Goal: Task Accomplishment & Management: Manage account settings

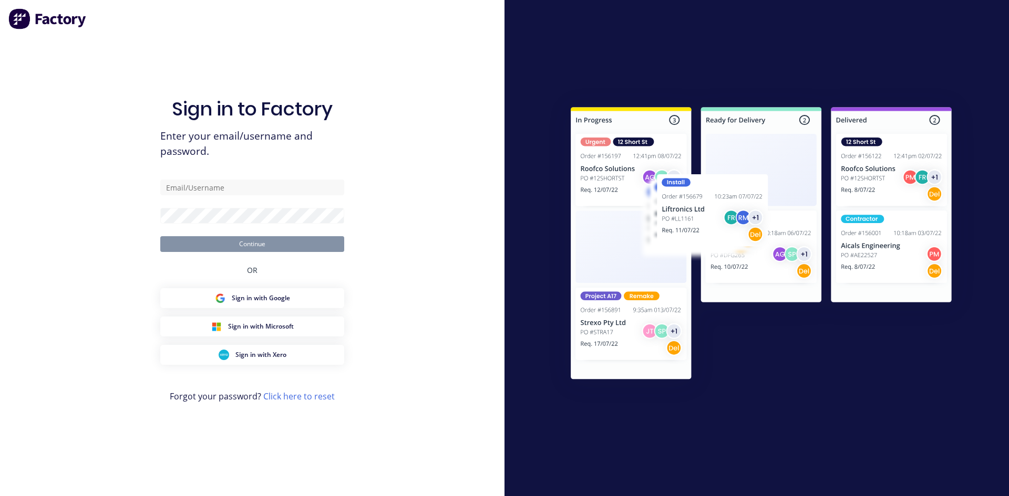
click at [182, 202] on form "Continue" at bounding box center [252, 216] width 184 height 72
click at [197, 193] on input "text" at bounding box center [252, 188] width 184 height 16
type input "[EMAIL_ADDRESS][DOMAIN_NAME]"
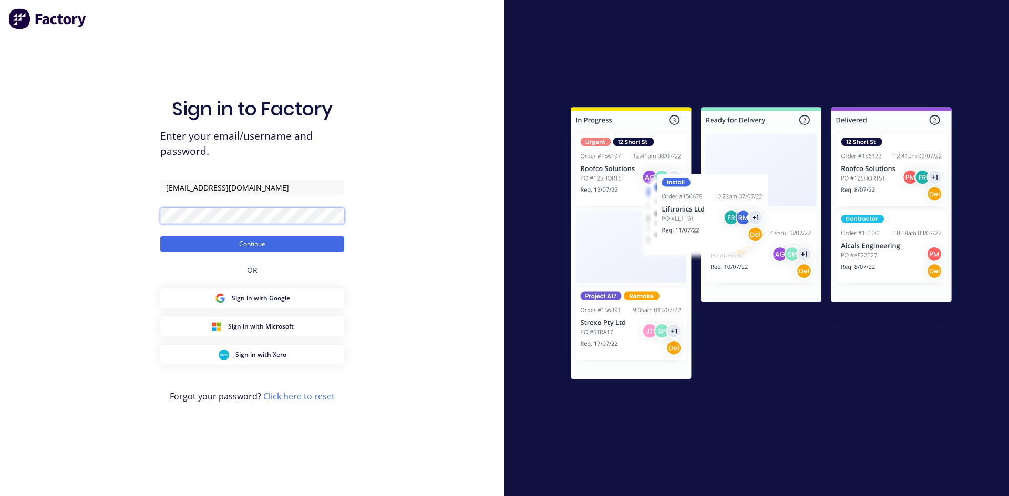
click at [160, 236] on button "Continue" at bounding box center [252, 244] width 184 height 16
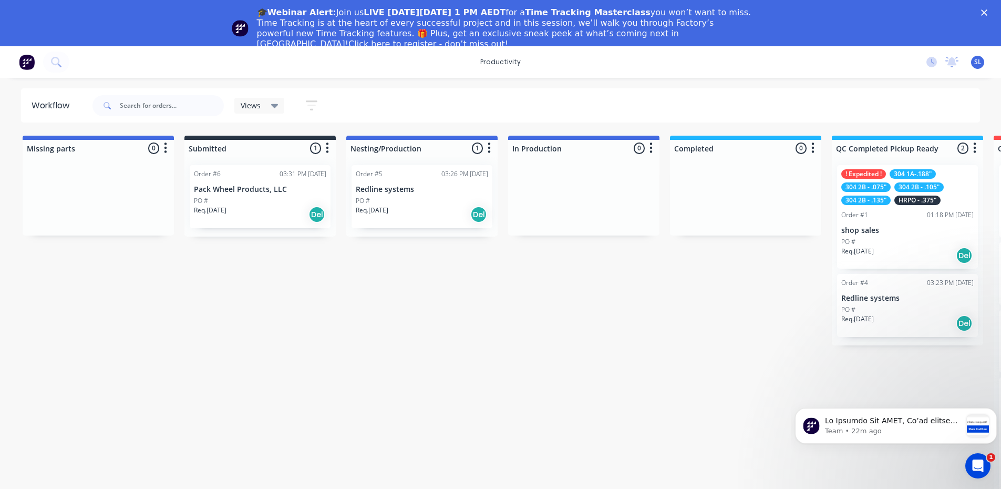
click at [261, 210] on div "Req. [DATE] Del" at bounding box center [260, 214] width 132 height 18
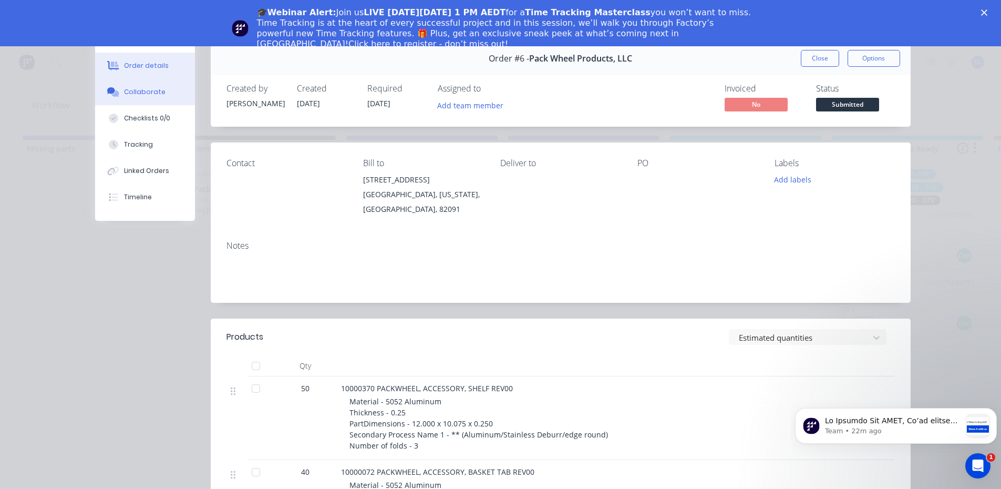
click at [149, 100] on button "Collaborate" at bounding box center [145, 92] width 100 height 26
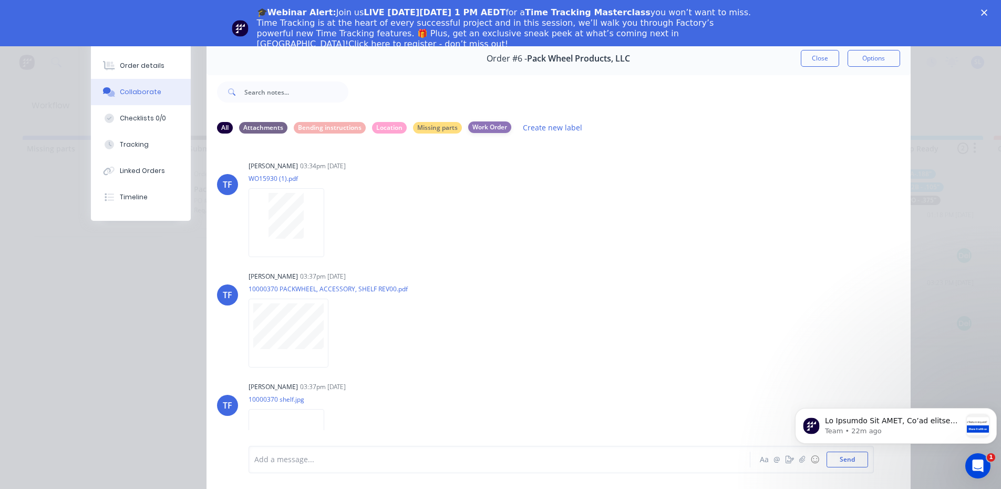
click at [475, 131] on div "Work Order" at bounding box center [489, 127] width 43 height 12
click at [991, 9] on div "Close" at bounding box center [986, 12] width 11 height 6
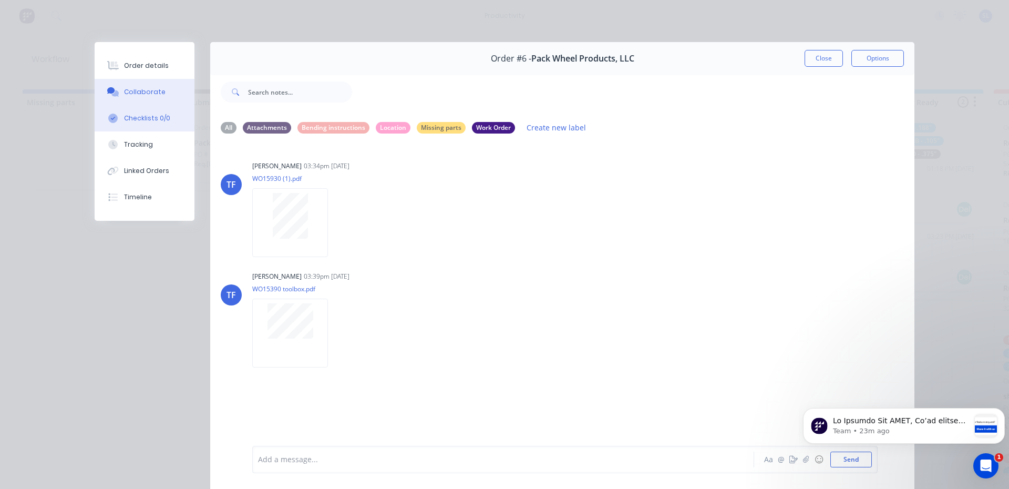
click at [143, 124] on button "Checklists 0/0" at bounding box center [145, 118] width 100 height 26
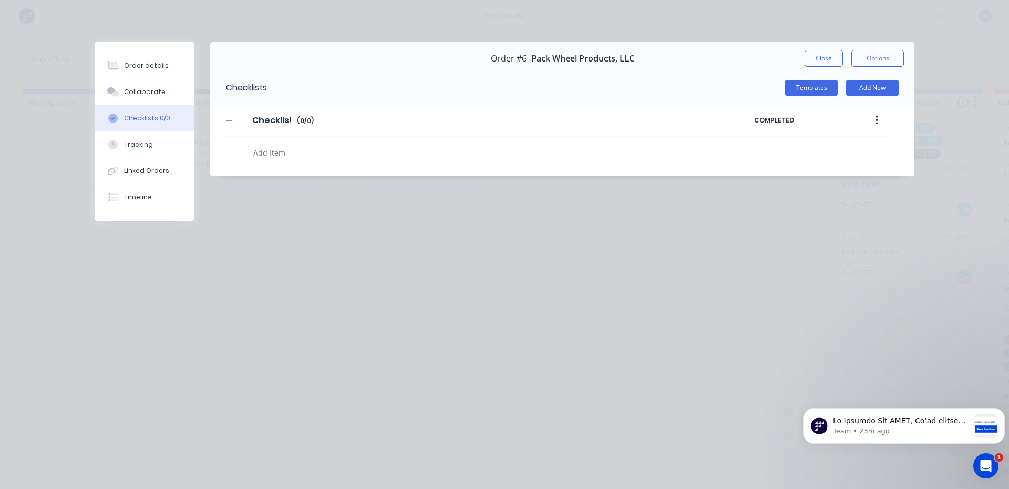
type textarea "x"
click at [158, 151] on button "Tracking" at bounding box center [145, 144] width 100 height 26
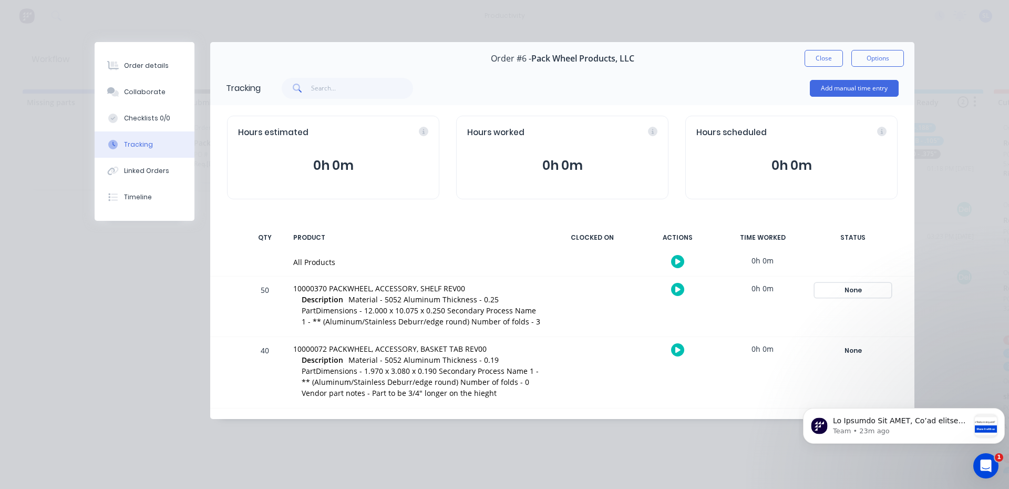
click at [858, 294] on div "None" at bounding box center [853, 290] width 76 height 14
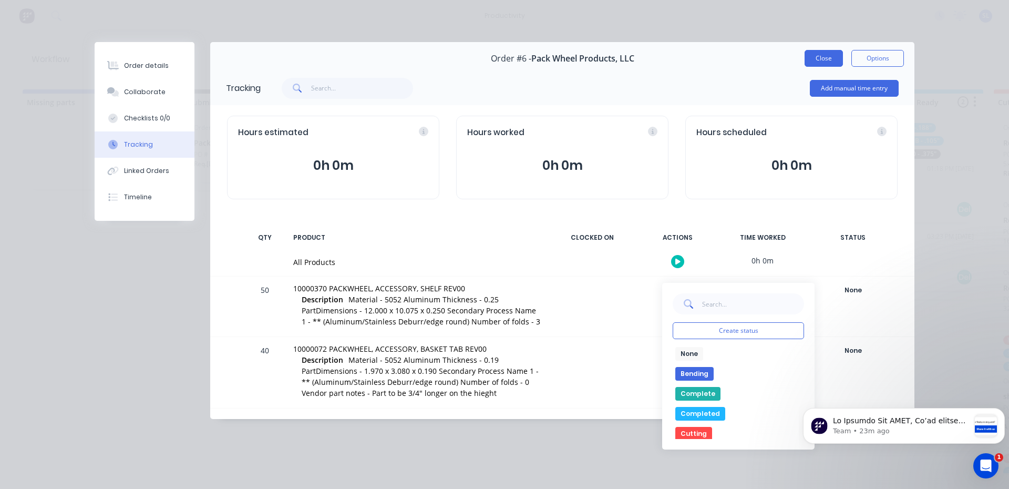
click at [831, 59] on button "Close" at bounding box center [823, 58] width 38 height 17
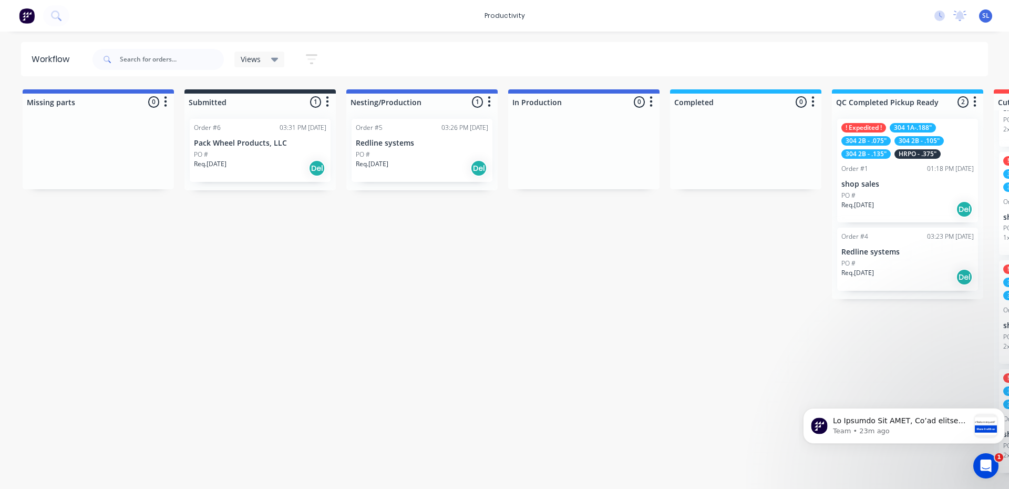
click at [242, 163] on div "Req. [DATE] Del" at bounding box center [260, 168] width 132 height 18
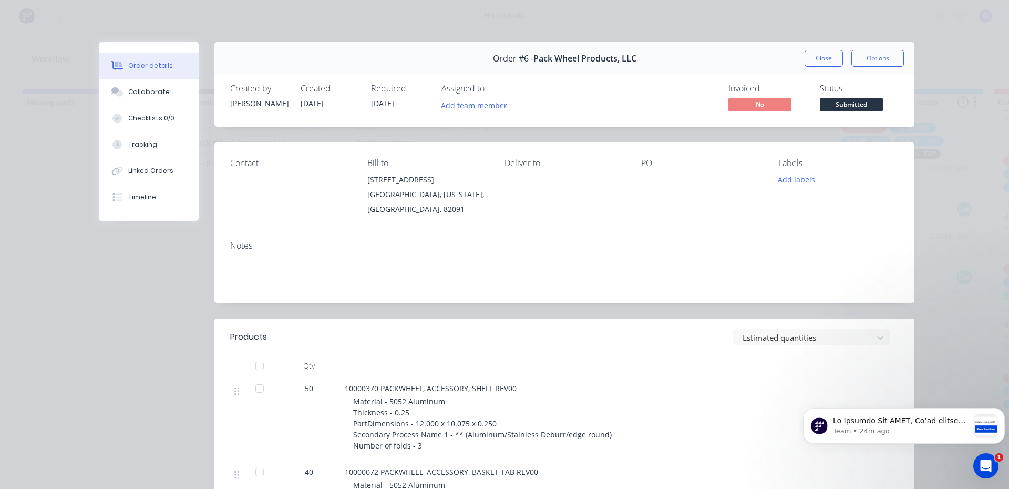
click at [106, 267] on div "Order #6 - Pack Wheel Products, LLC Close Options Created by [PERSON_NAME] Crea…" at bounding box center [506, 391] width 815 height 699
click at [822, 61] on button "Close" at bounding box center [823, 58] width 38 height 17
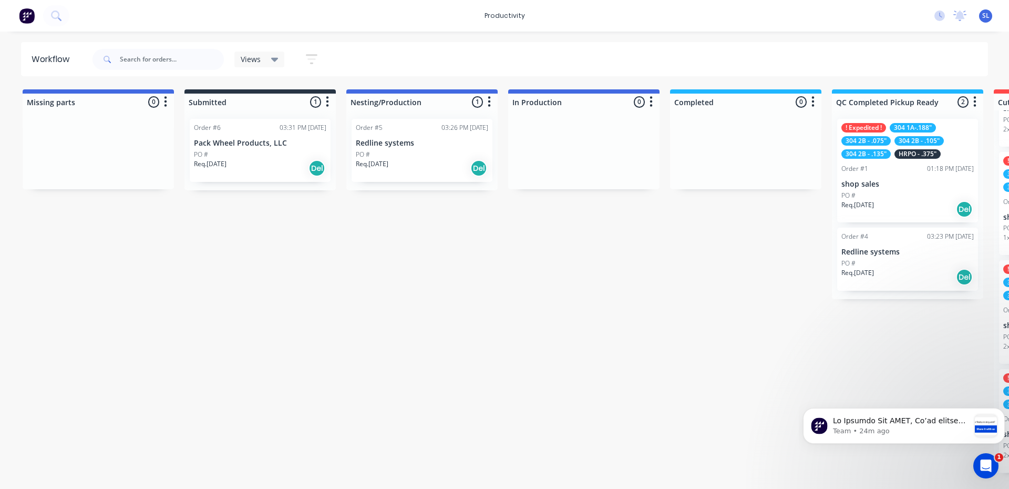
click at [441, 151] on div "PO #" at bounding box center [422, 154] width 132 height 9
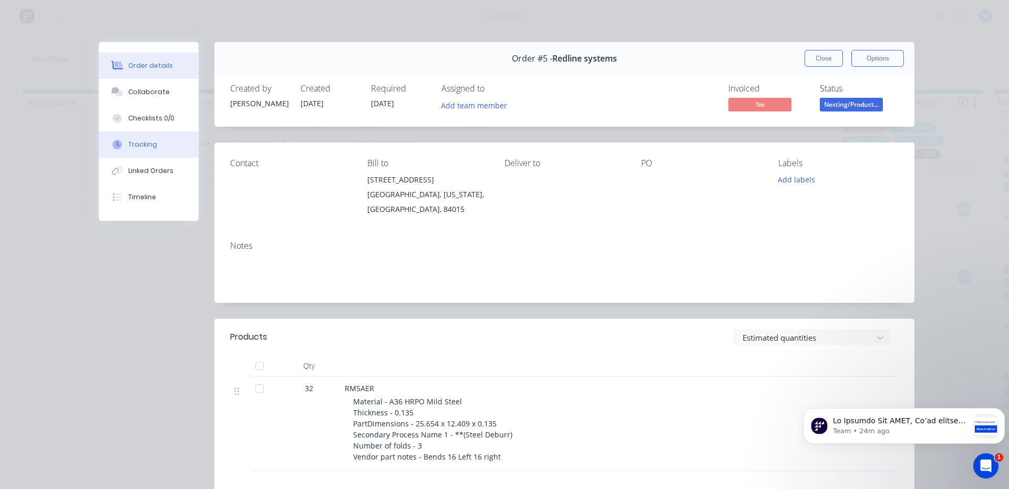
click at [147, 144] on div "Tracking" at bounding box center [142, 144] width 29 height 9
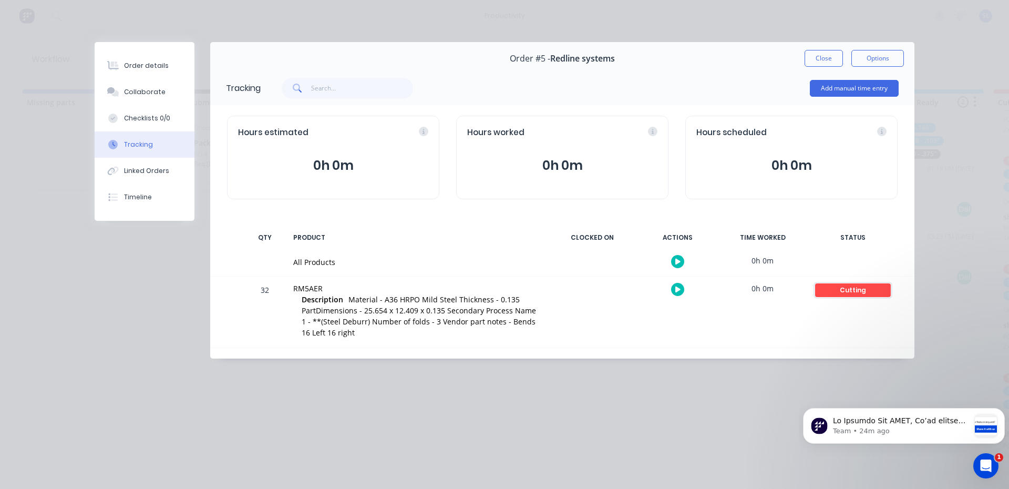
click at [851, 293] on div "Cutting" at bounding box center [853, 290] width 76 height 14
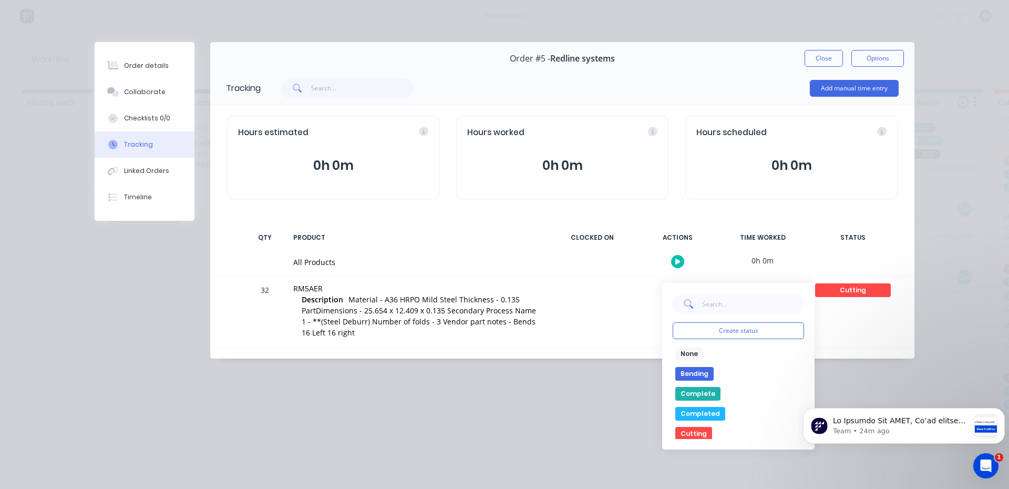
click at [830, 57] on button "Close" at bounding box center [823, 58] width 38 height 17
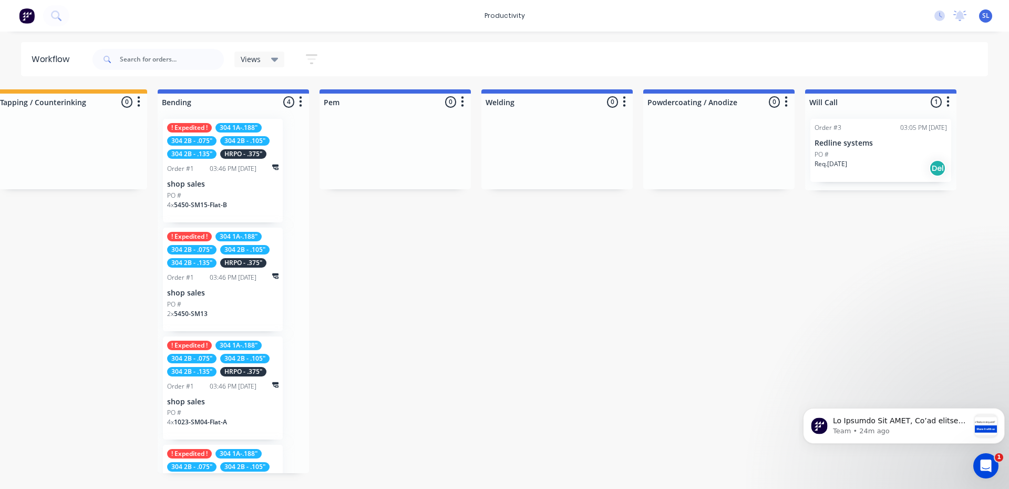
scroll to position [0, 1161]
drag, startPoint x: 415, startPoint y: 489, endPoint x: 98, endPoint y: 54, distance: 538.4
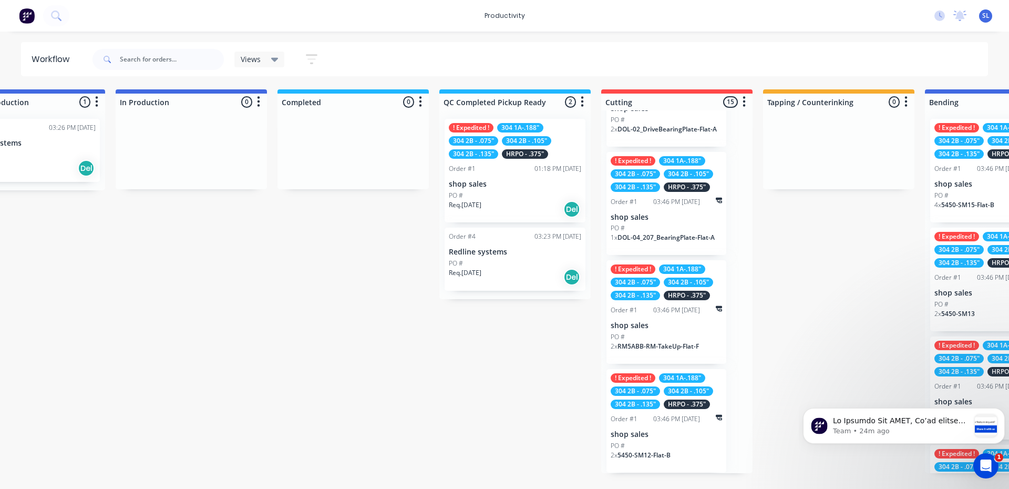
scroll to position [0, 412]
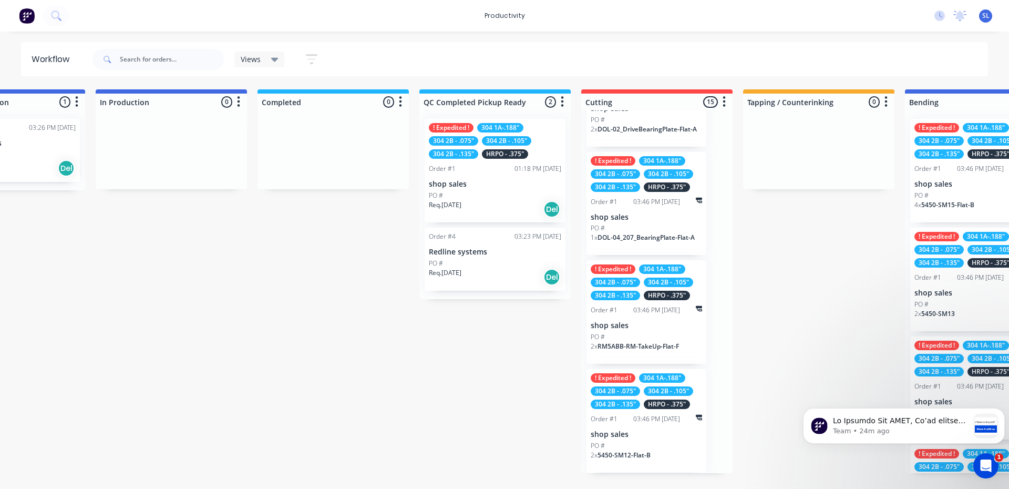
click at [521, 271] on div "Req. [DATE] Del" at bounding box center [495, 277] width 132 height 18
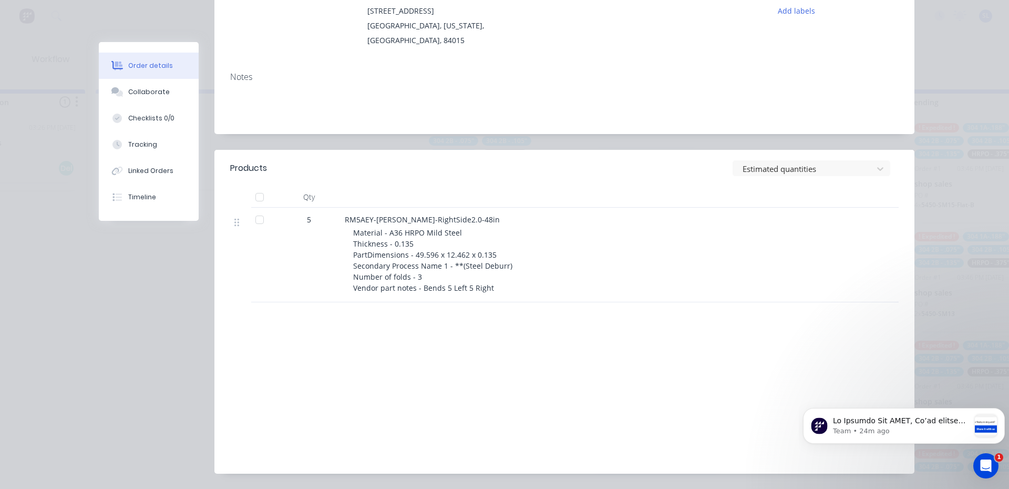
scroll to position [150, 0]
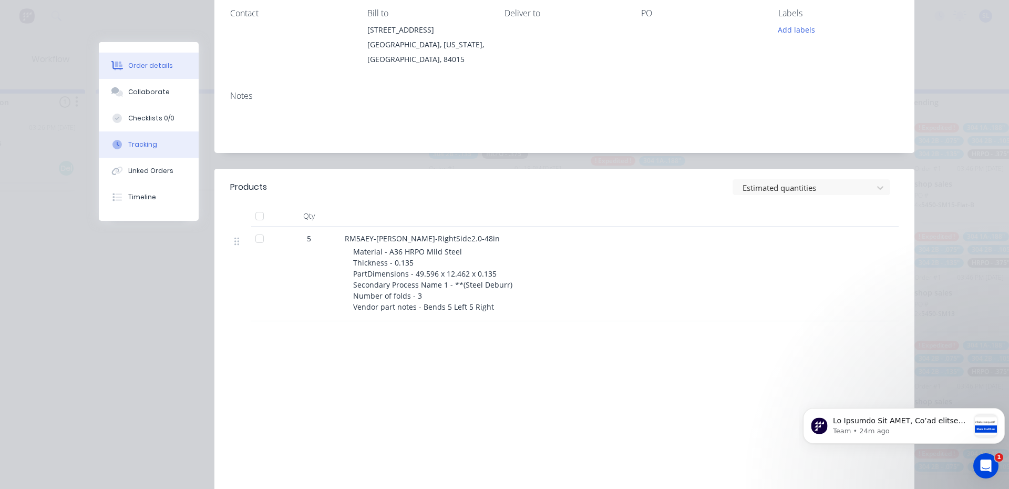
click at [138, 148] on div "Tracking" at bounding box center [142, 144] width 29 height 9
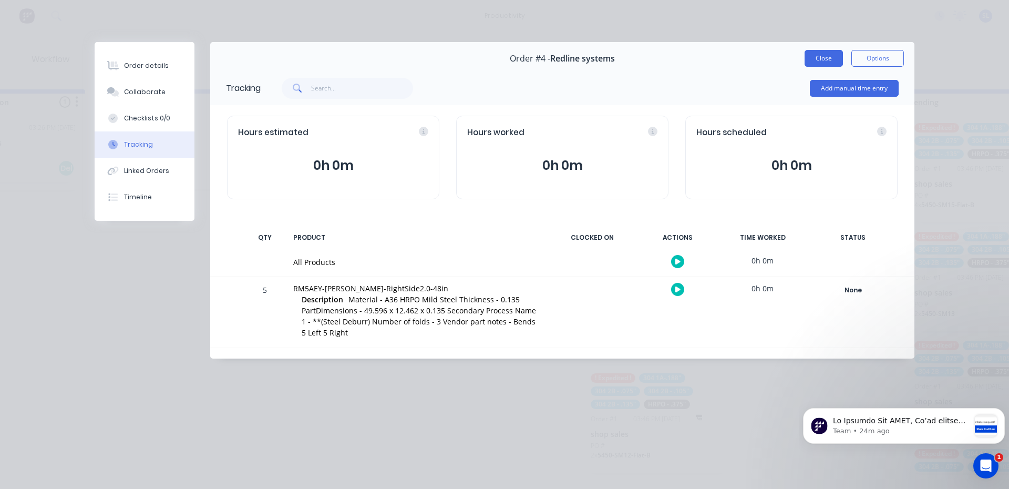
click at [813, 54] on button "Close" at bounding box center [823, 58] width 38 height 17
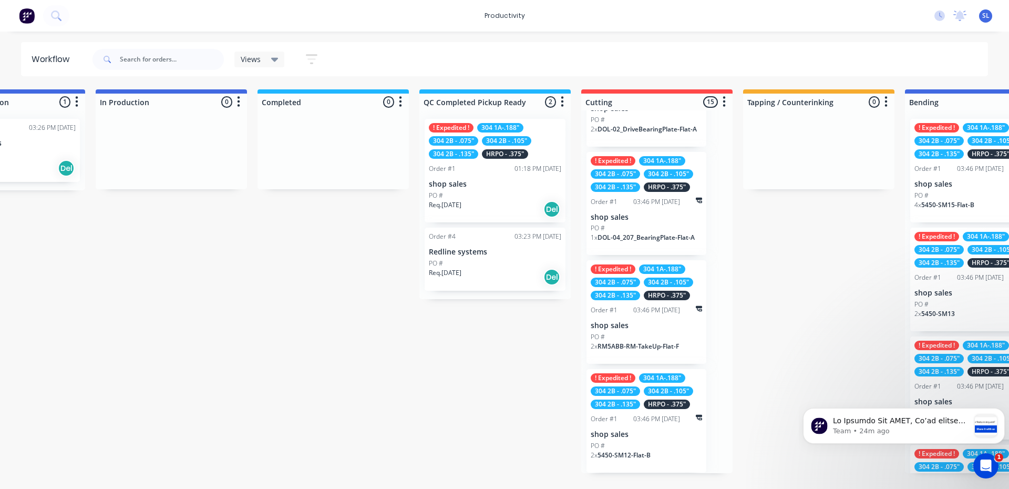
click at [506, 153] on div "HRPO - .375"" at bounding box center [505, 153] width 46 height 9
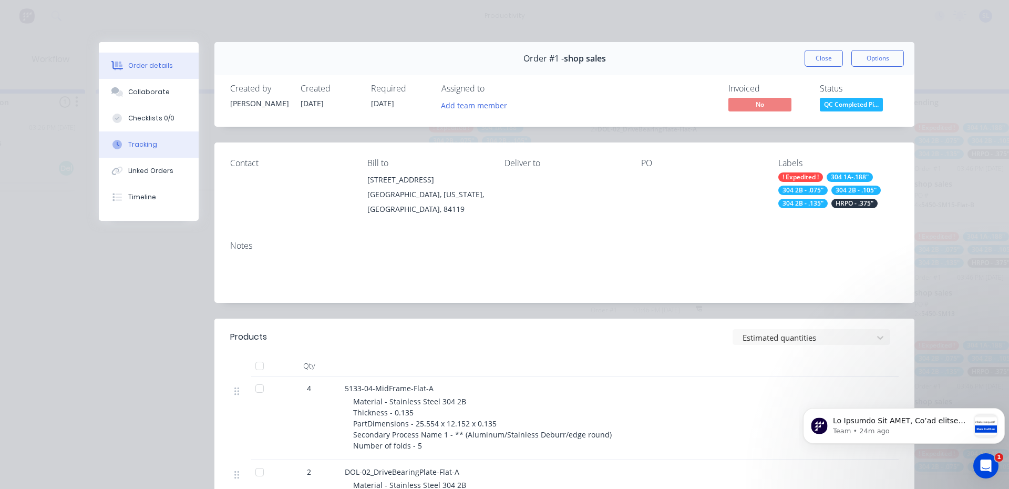
click at [145, 147] on div "Tracking" at bounding box center [142, 144] width 29 height 9
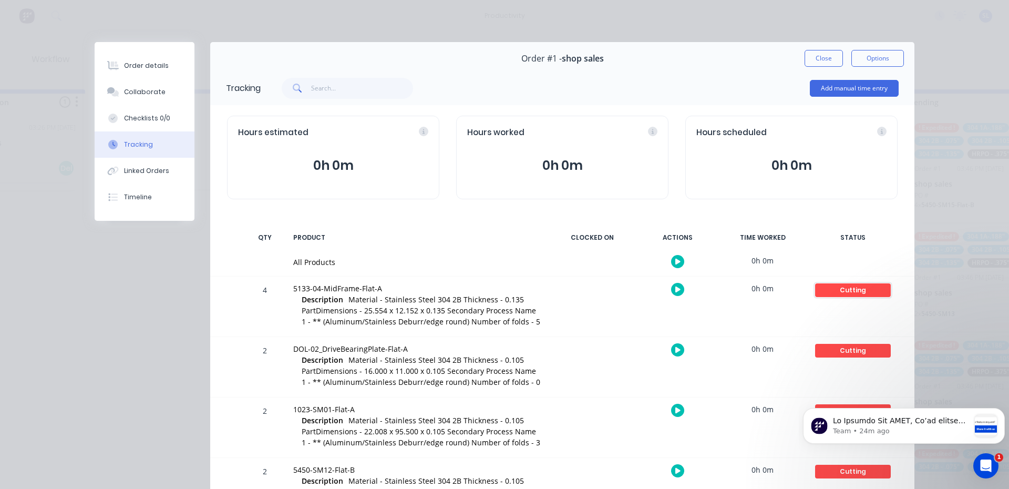
click at [843, 295] on div "Cutting" at bounding box center [853, 290] width 76 height 14
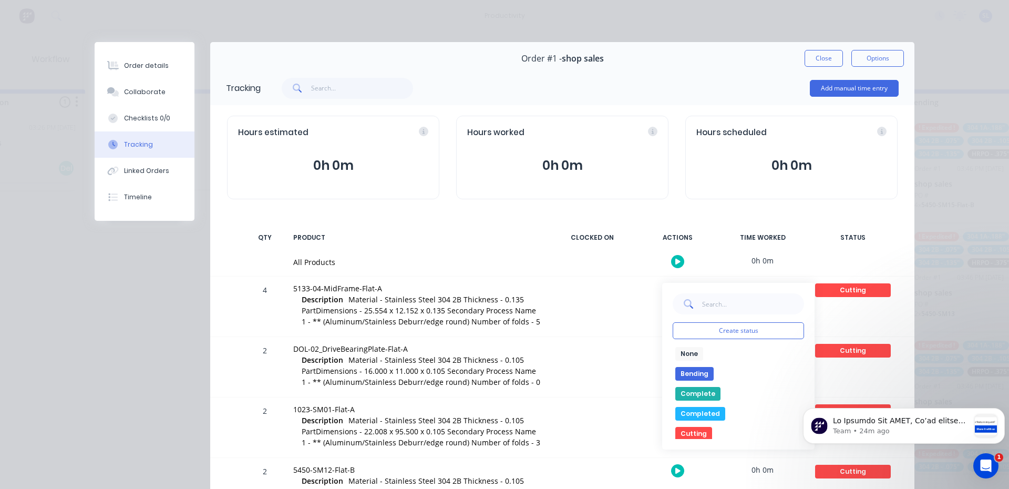
click at [686, 396] on button "Complete" at bounding box center [697, 394] width 45 height 14
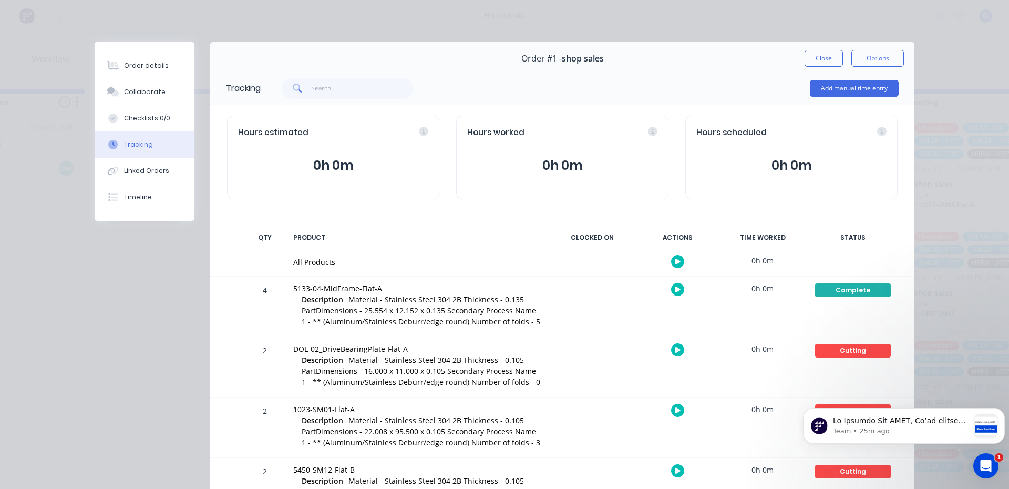
scroll to position [1067, 0]
click at [836, 356] on div "Cutting" at bounding box center [853, 351] width 76 height 14
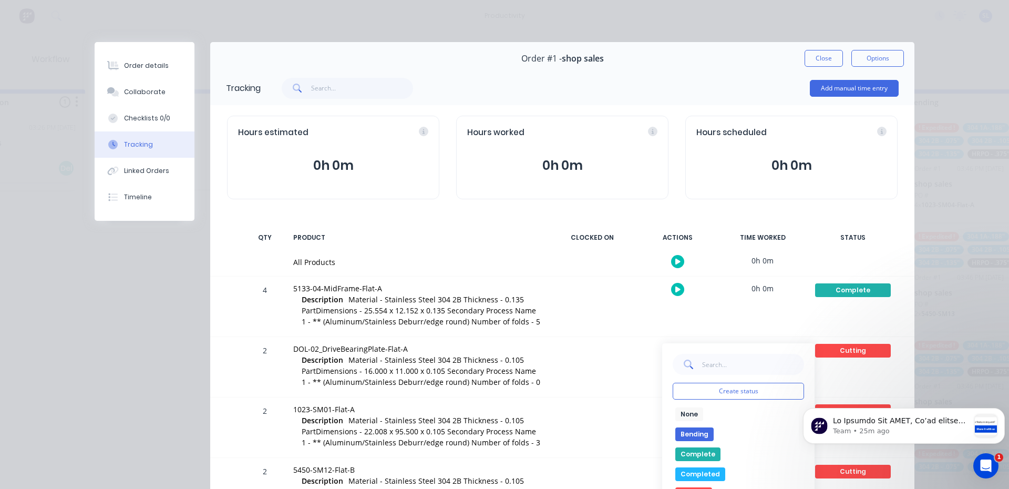
click at [708, 457] on button "Complete" at bounding box center [697, 454] width 45 height 14
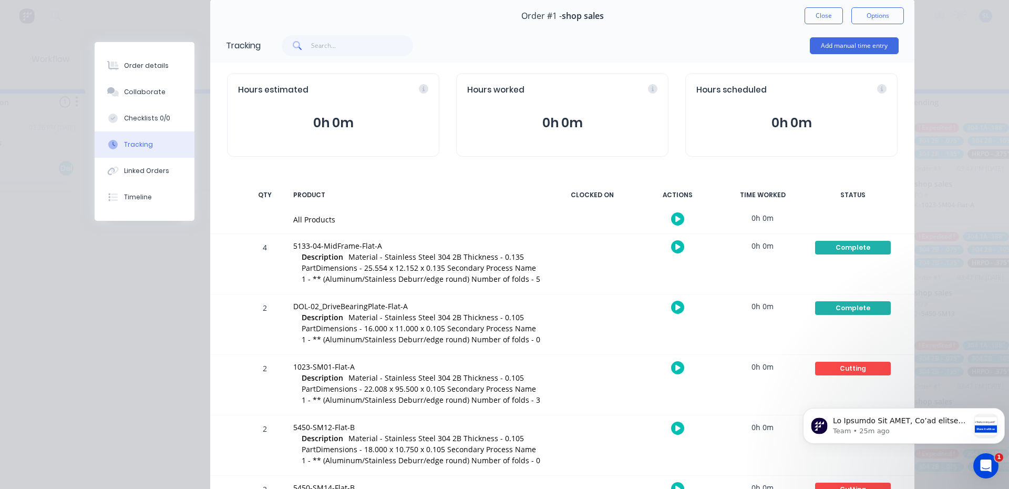
scroll to position [105, 0]
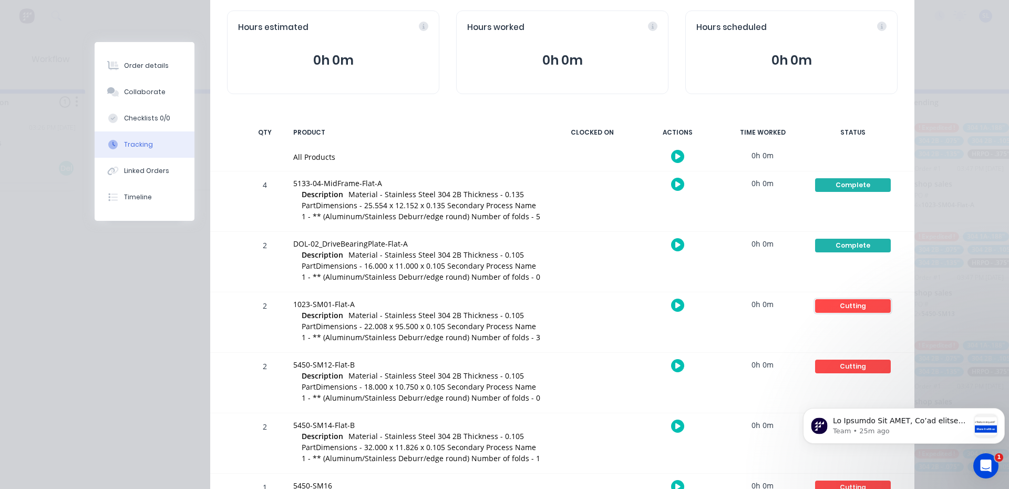
click at [833, 307] on div "Cutting" at bounding box center [853, 306] width 76 height 14
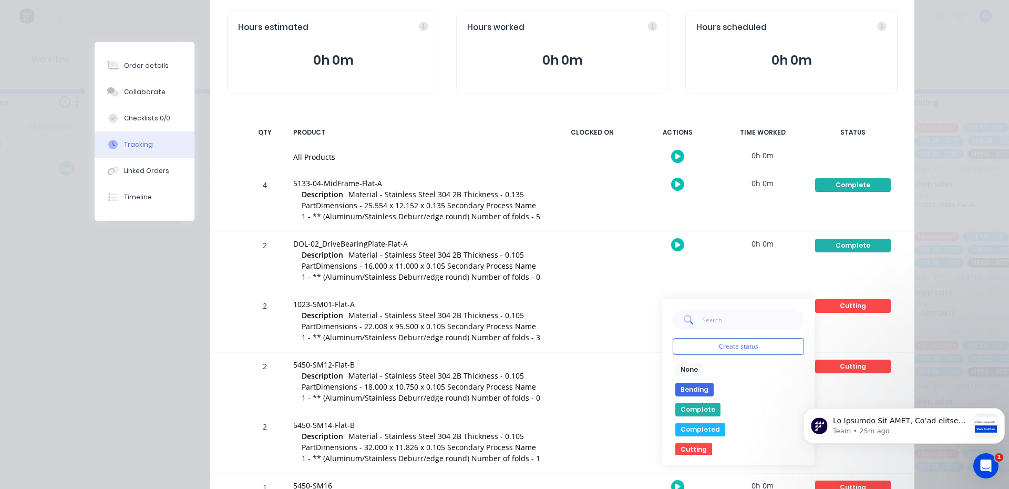
click at [699, 409] on button "Complete" at bounding box center [697, 409] width 45 height 14
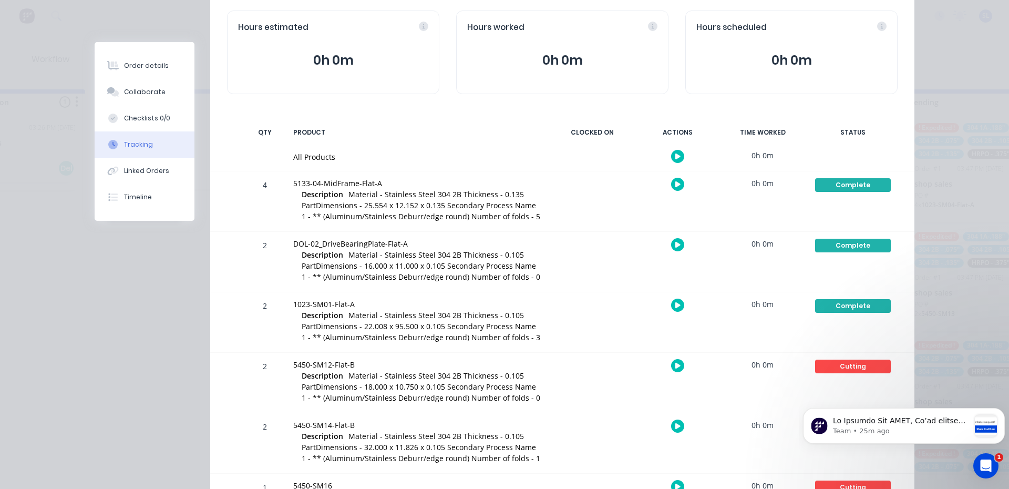
scroll to position [850, 0]
click at [835, 362] on div "Cutting" at bounding box center [853, 366] width 76 height 14
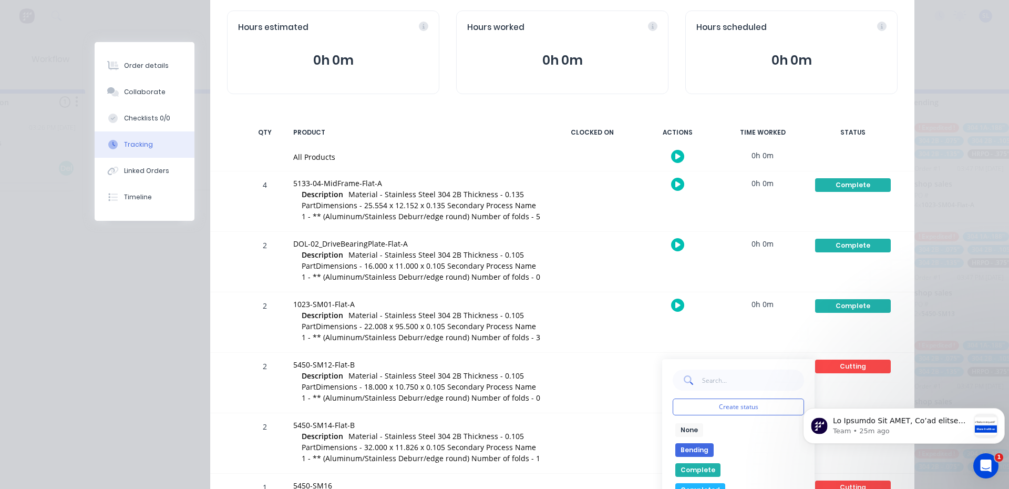
click at [714, 468] on div "Complete" at bounding box center [737, 470] width 131 height 14
click at [705, 468] on button "Complete" at bounding box center [697, 470] width 45 height 14
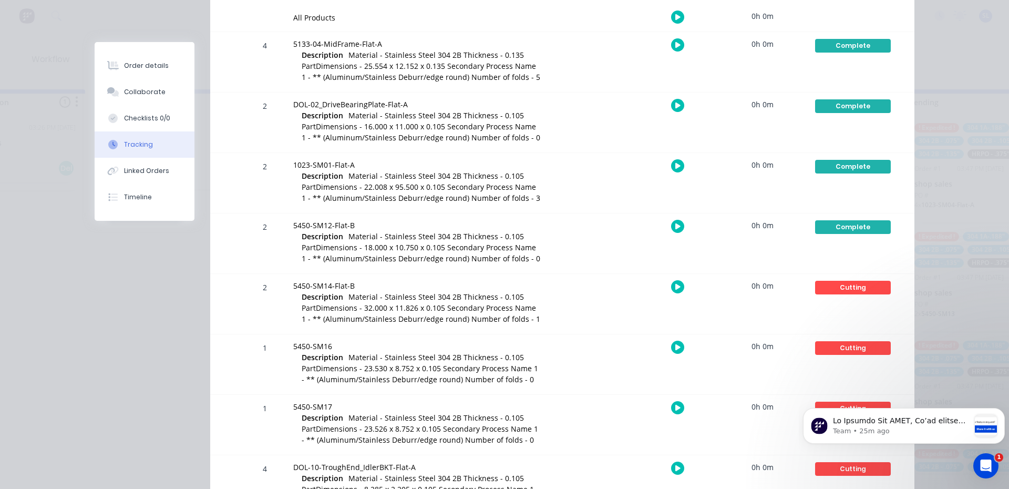
scroll to position [263, 0]
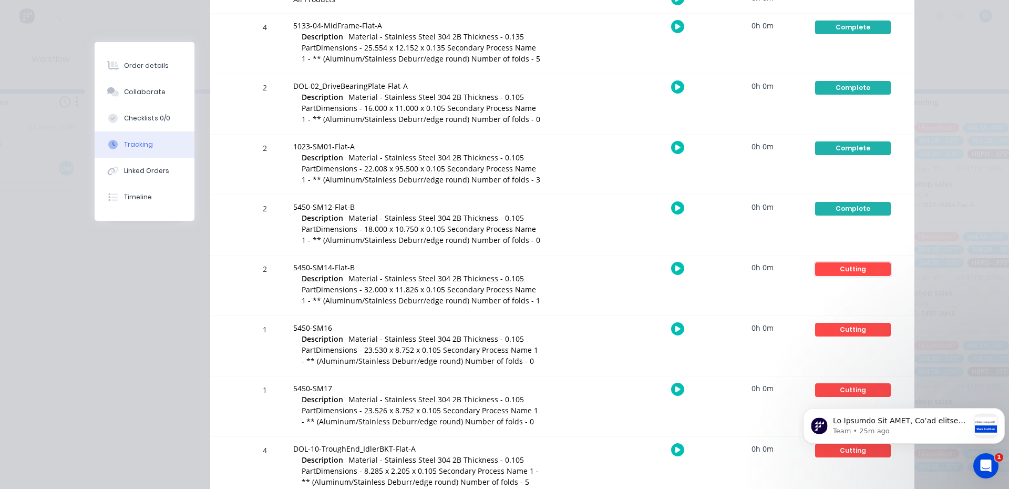
click at [849, 264] on div "Cutting" at bounding box center [853, 269] width 76 height 14
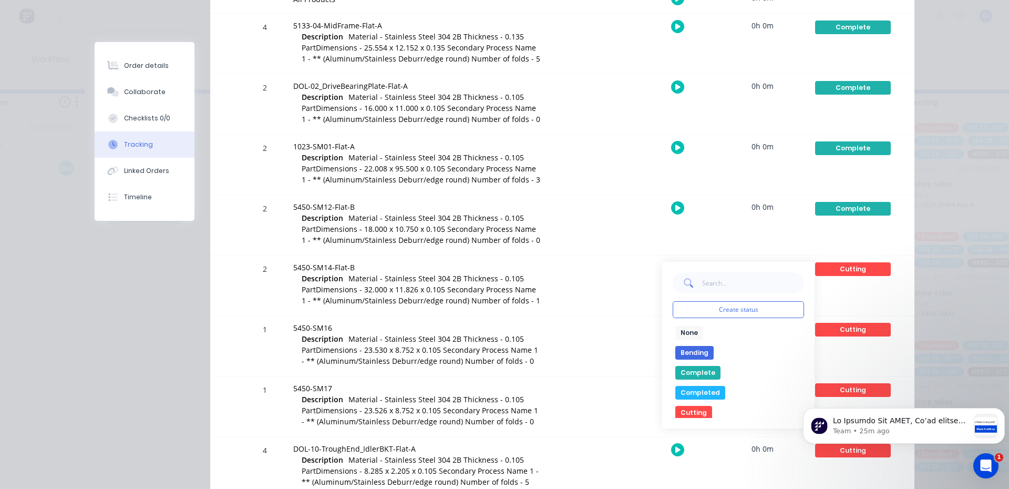
click at [688, 375] on button "Complete" at bounding box center [697, 373] width 45 height 14
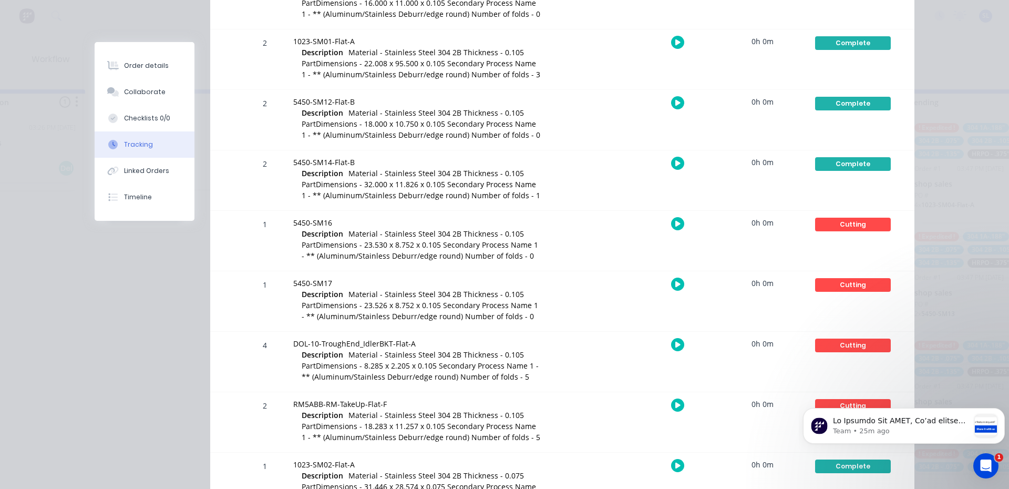
scroll to position [633, 0]
click at [834, 222] on div "Cutting" at bounding box center [853, 224] width 76 height 14
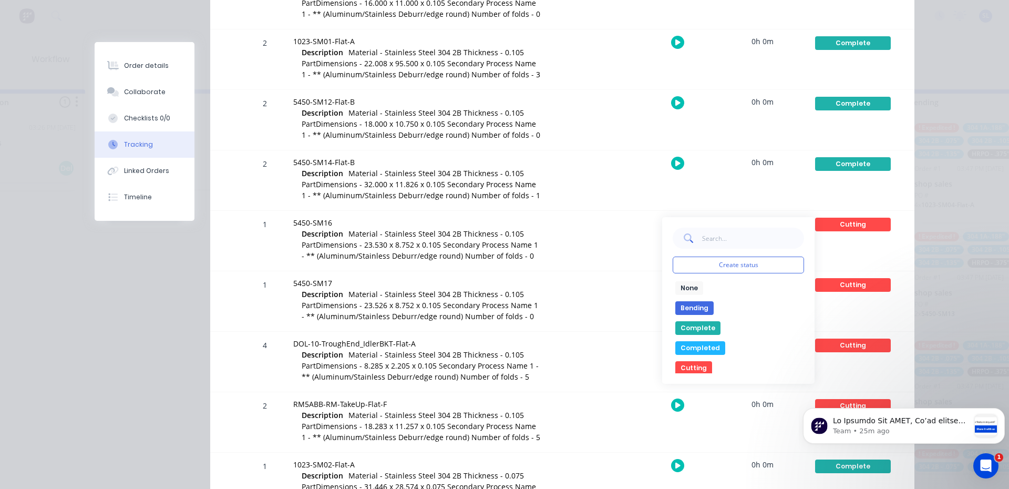
click at [693, 329] on button "Complete" at bounding box center [697, 328] width 45 height 14
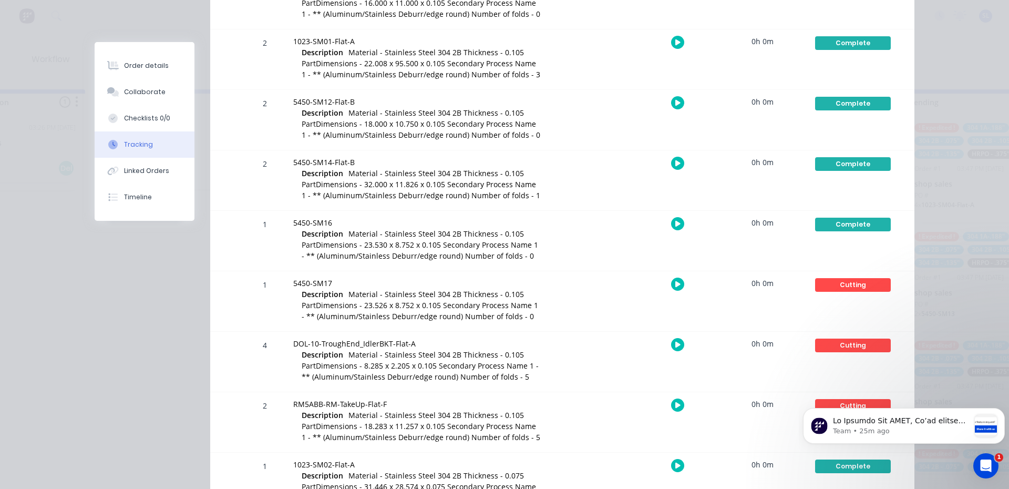
scroll to position [524, 0]
click at [841, 290] on div "Cutting" at bounding box center [853, 285] width 76 height 14
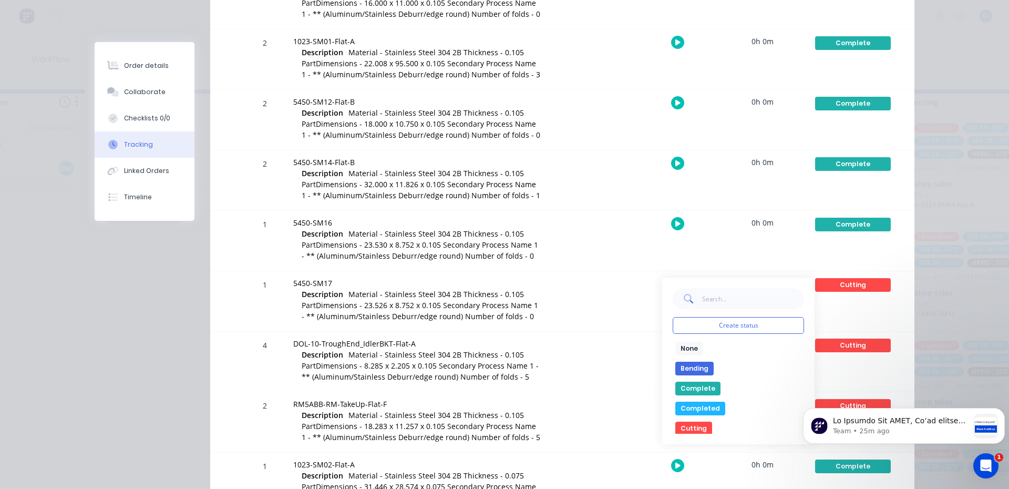
click at [692, 386] on button "Complete" at bounding box center [697, 388] width 45 height 14
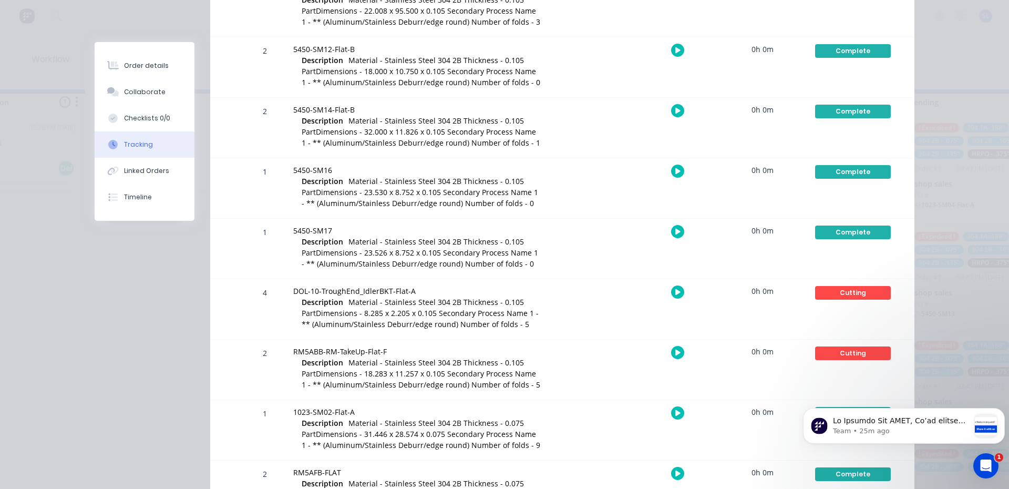
scroll to position [415, 0]
click at [844, 302] on div "Cutting Create status None edit Bending Complete Completed Cutting In Productio…" at bounding box center [852, 309] width 89 height 60
click at [842, 296] on div "Cutting" at bounding box center [853, 293] width 76 height 14
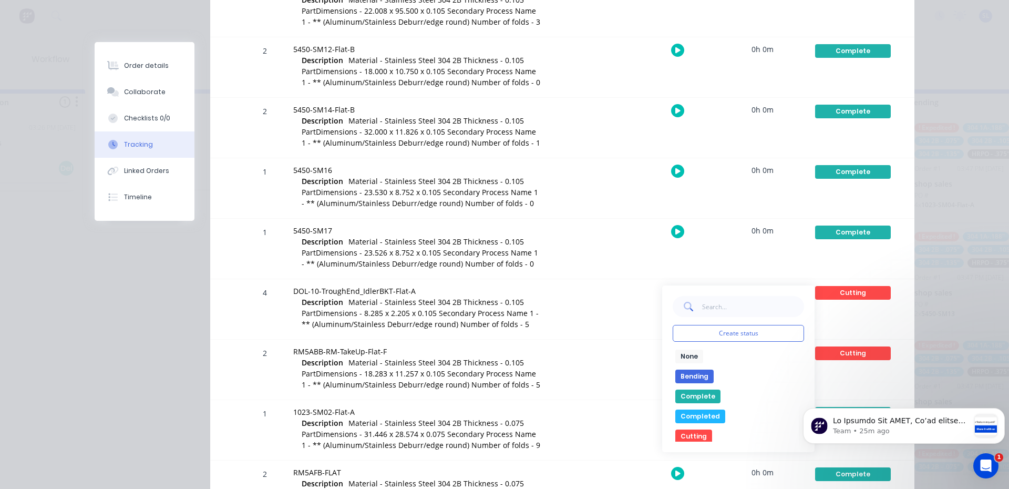
click at [701, 399] on button "Complete" at bounding box center [697, 396] width 45 height 14
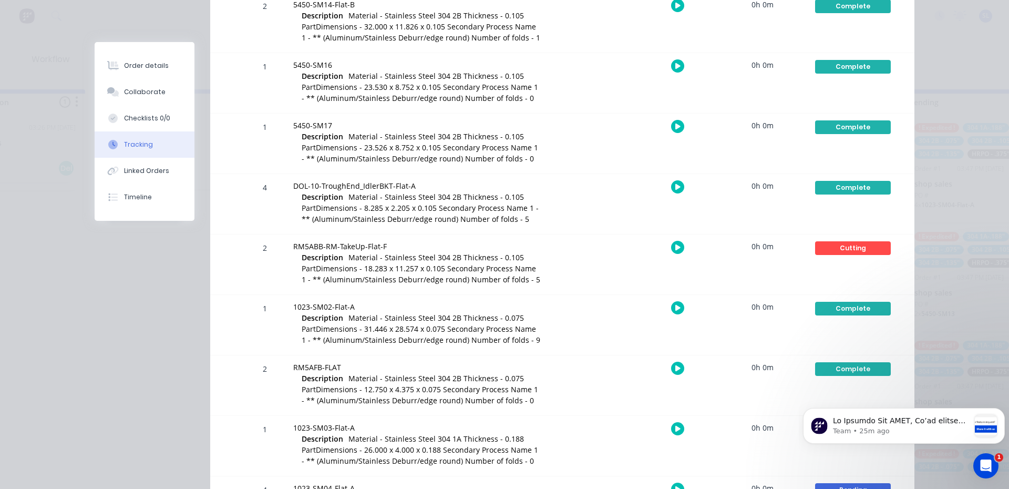
scroll to position [298, 0]
click at [848, 247] on div "Cutting" at bounding box center [853, 248] width 76 height 14
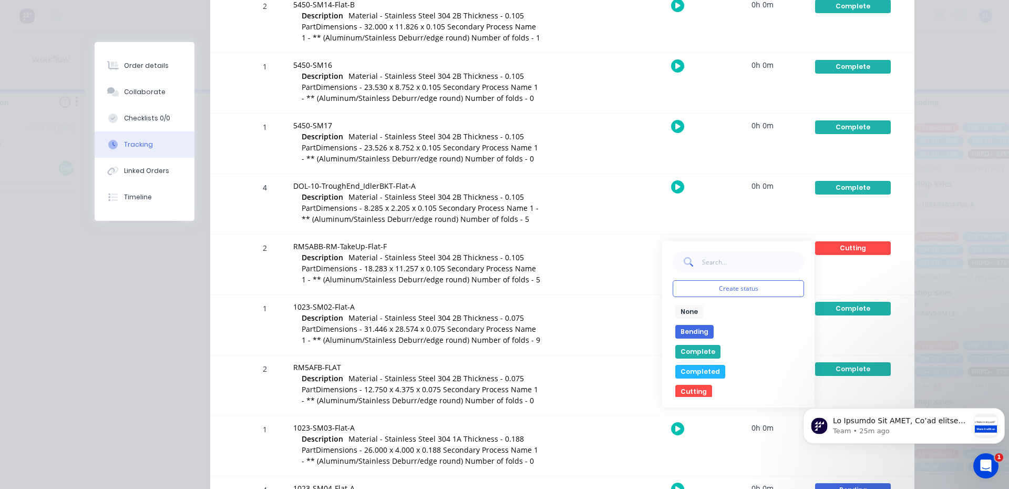
click at [706, 349] on button "Complete" at bounding box center [697, 352] width 45 height 14
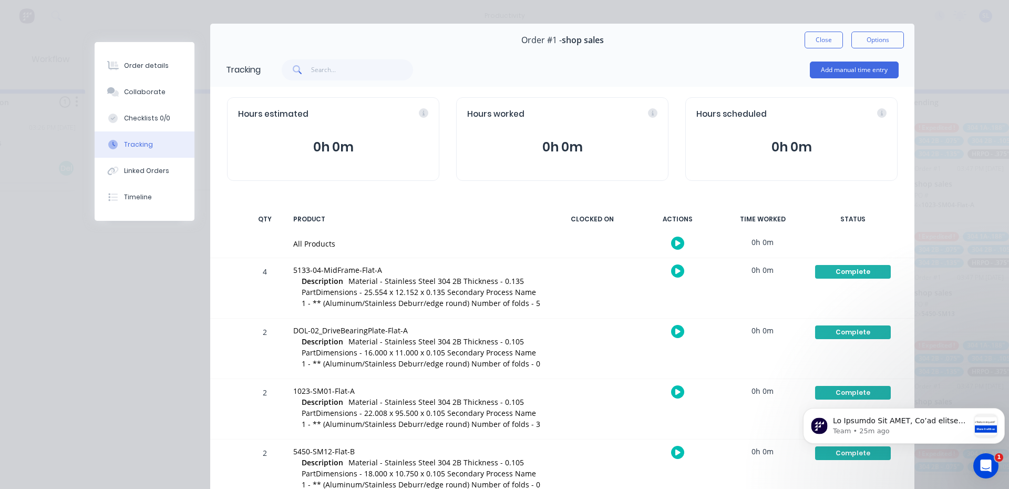
scroll to position [0, 0]
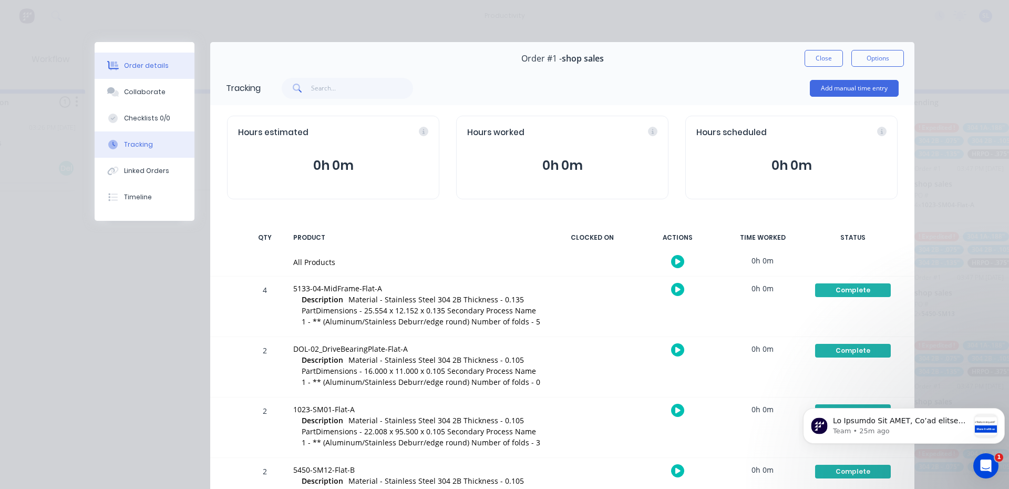
click at [122, 75] on button "Order details" at bounding box center [145, 66] width 100 height 26
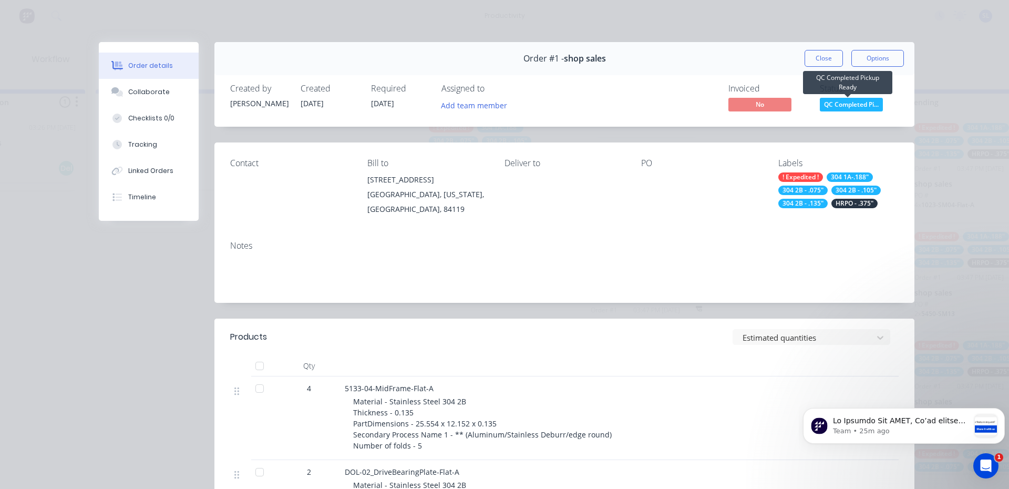
click at [838, 105] on span "QC Completed Pi..." at bounding box center [850, 104] width 63 height 13
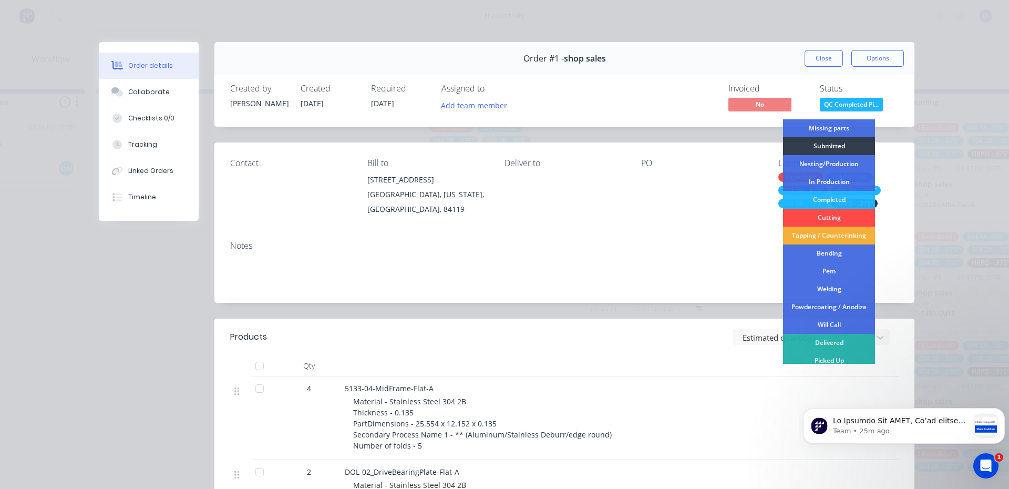
click at [828, 219] on div "Cutting" at bounding box center [829, 218] width 92 height 18
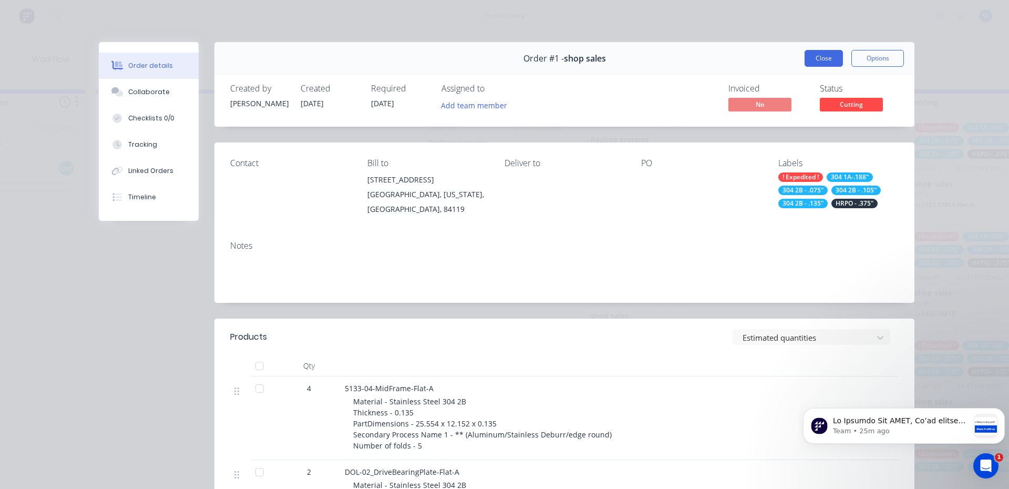
click at [809, 55] on button "Close" at bounding box center [823, 58] width 38 height 17
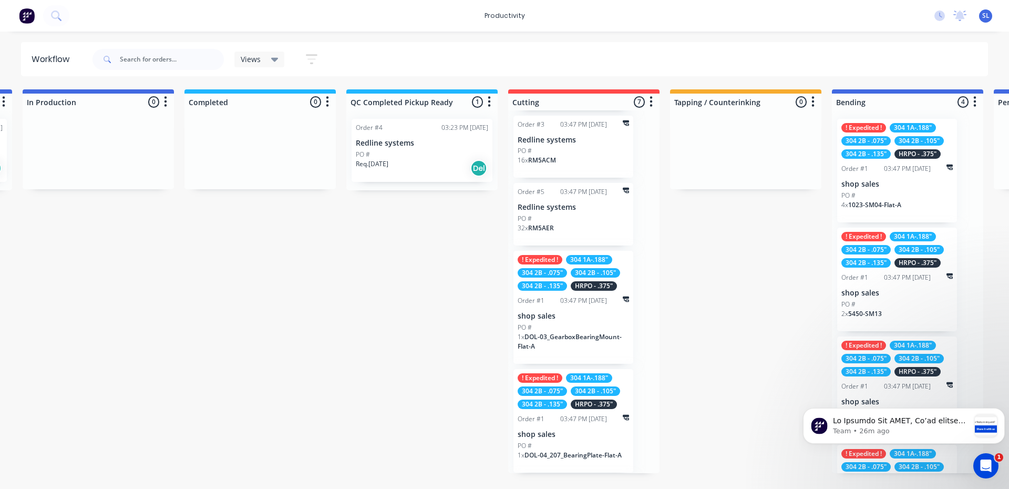
scroll to position [0, 512]
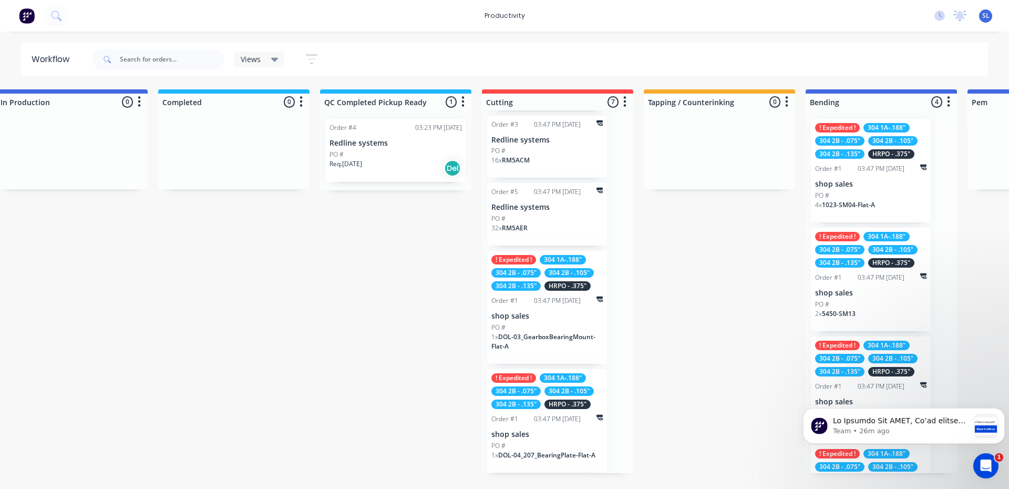
click at [562, 220] on div "PO #" at bounding box center [546, 218] width 111 height 9
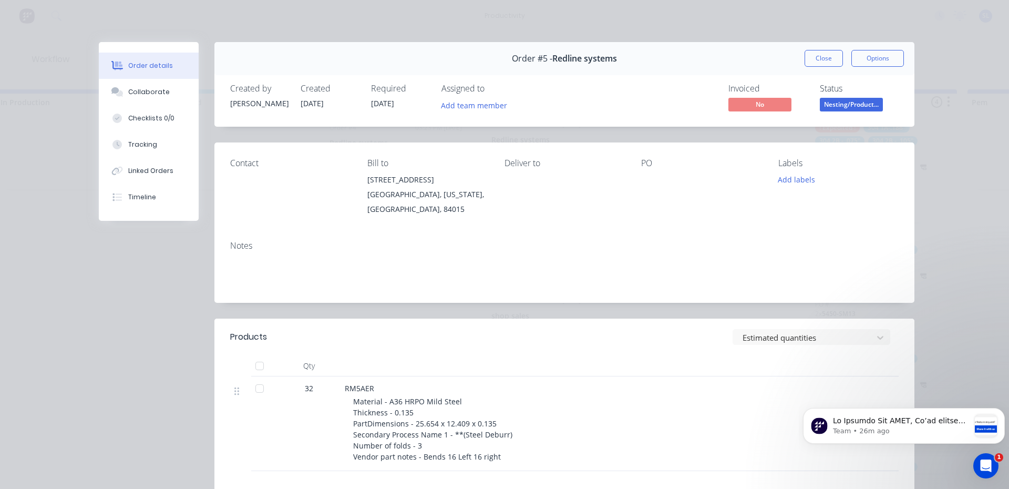
click at [853, 107] on span "Nesting/Product..." at bounding box center [850, 104] width 63 height 13
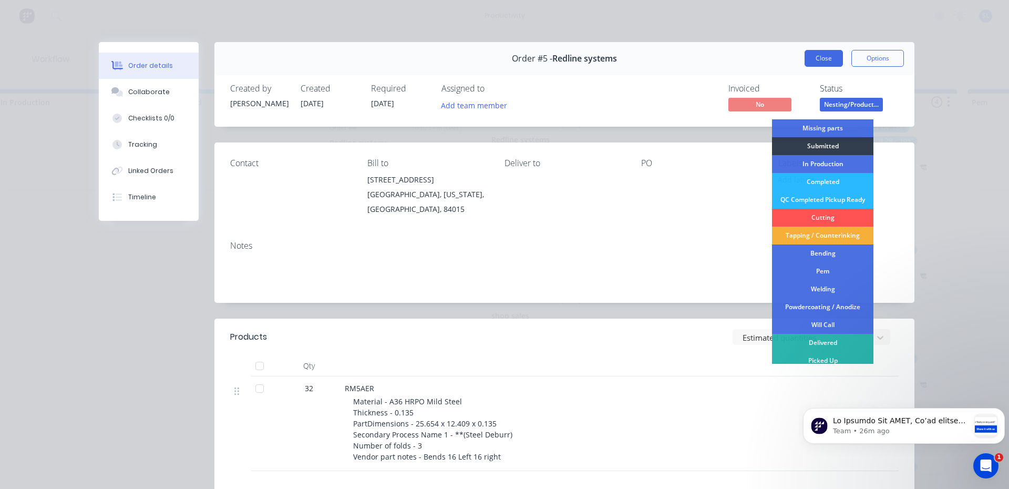
click at [817, 62] on button "Close" at bounding box center [823, 58] width 38 height 17
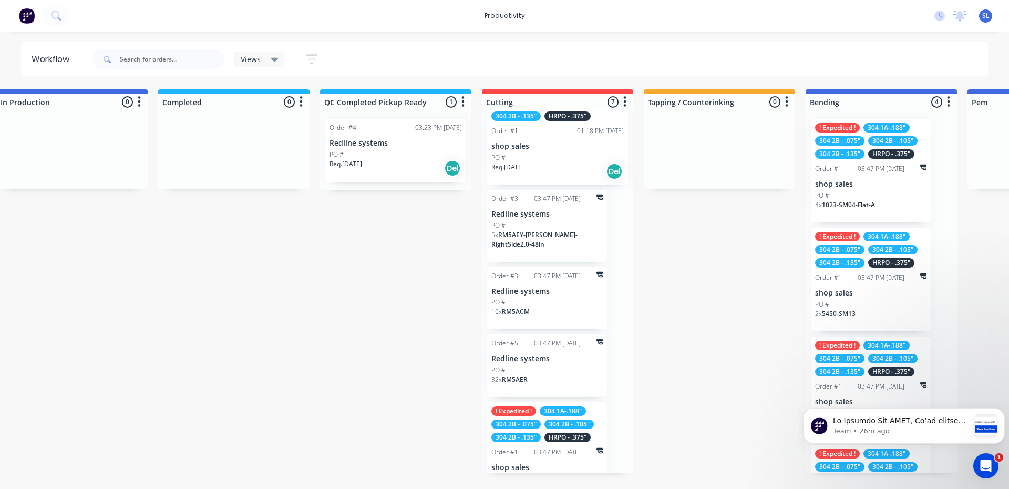
scroll to position [0, 0]
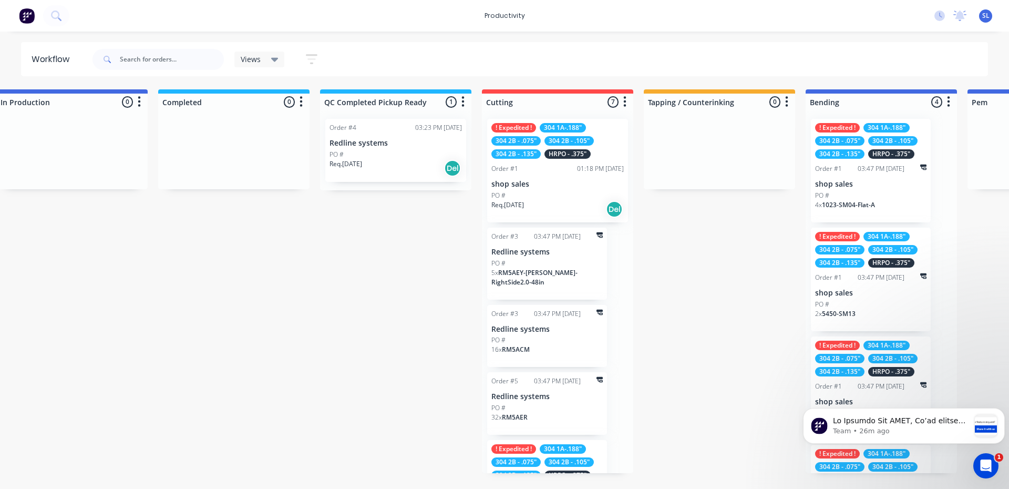
click at [520, 202] on p "Req. [DATE]" at bounding box center [507, 204] width 33 height 9
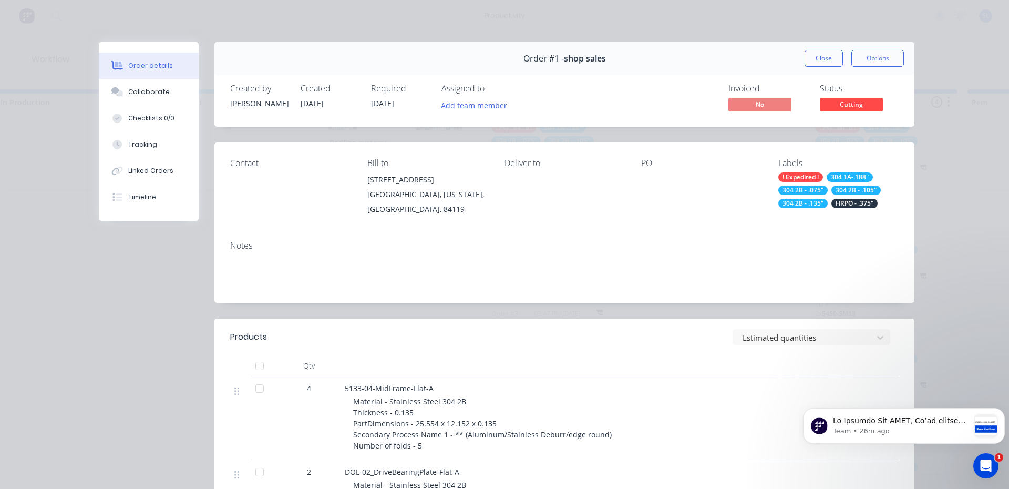
click at [847, 103] on span "Cutting" at bounding box center [850, 104] width 63 height 13
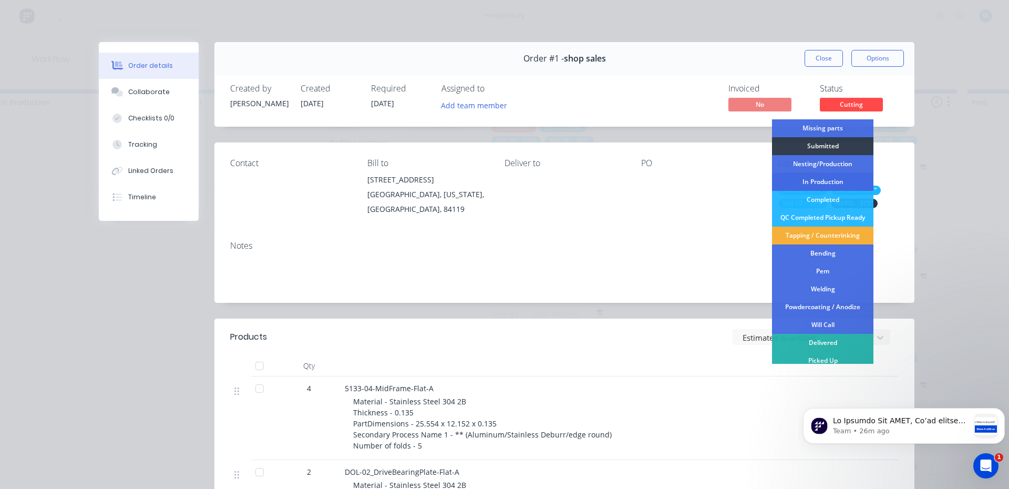
click at [830, 182] on div "In Production" at bounding box center [822, 182] width 101 height 18
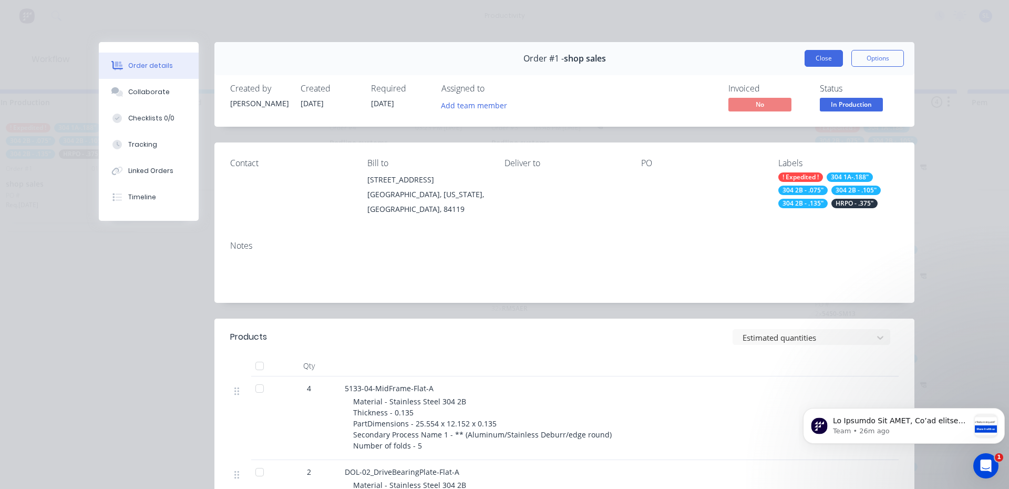
click at [816, 60] on button "Close" at bounding box center [823, 58] width 38 height 17
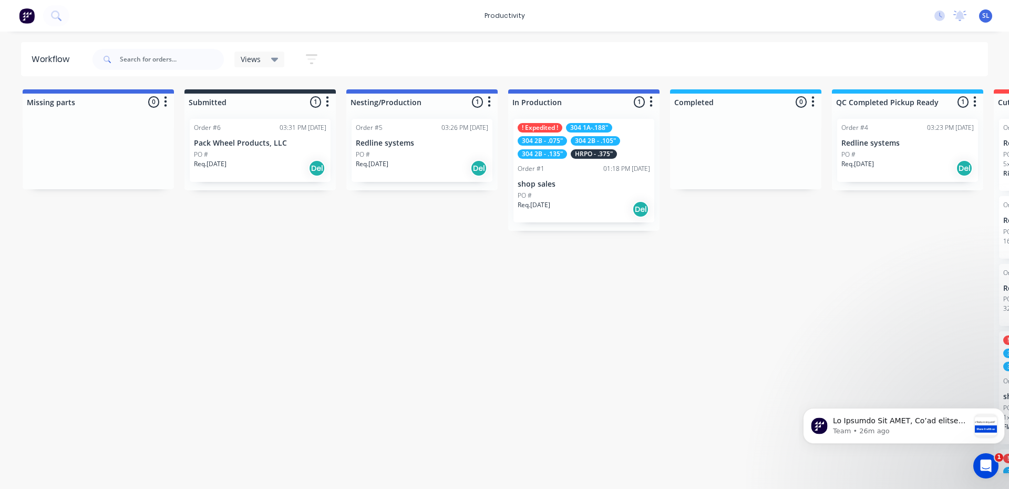
click at [871, 161] on p "Req. [DATE]" at bounding box center [857, 163] width 33 height 9
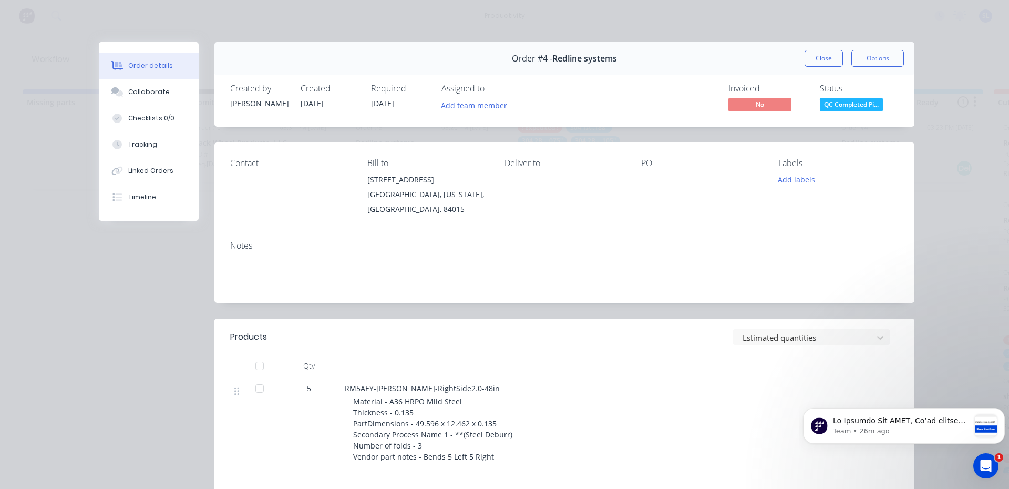
click at [833, 108] on span "QC Completed Pi..." at bounding box center [850, 104] width 63 height 13
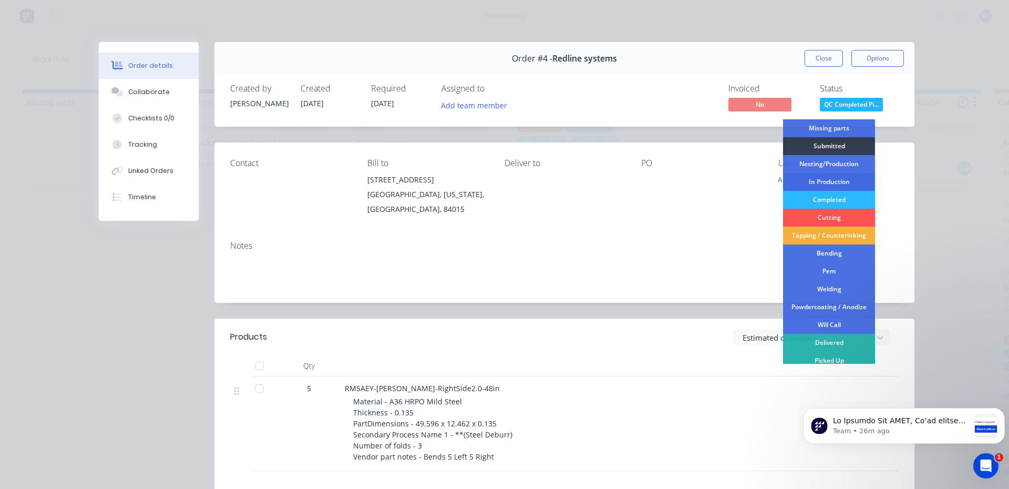
click at [829, 185] on div "In Production" at bounding box center [829, 182] width 92 height 18
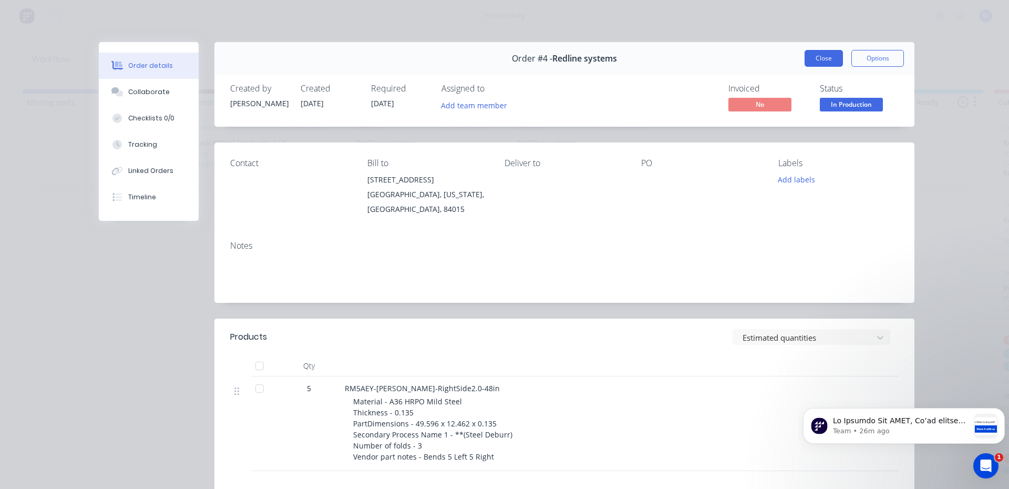
click at [816, 61] on button "Close" at bounding box center [823, 58] width 38 height 17
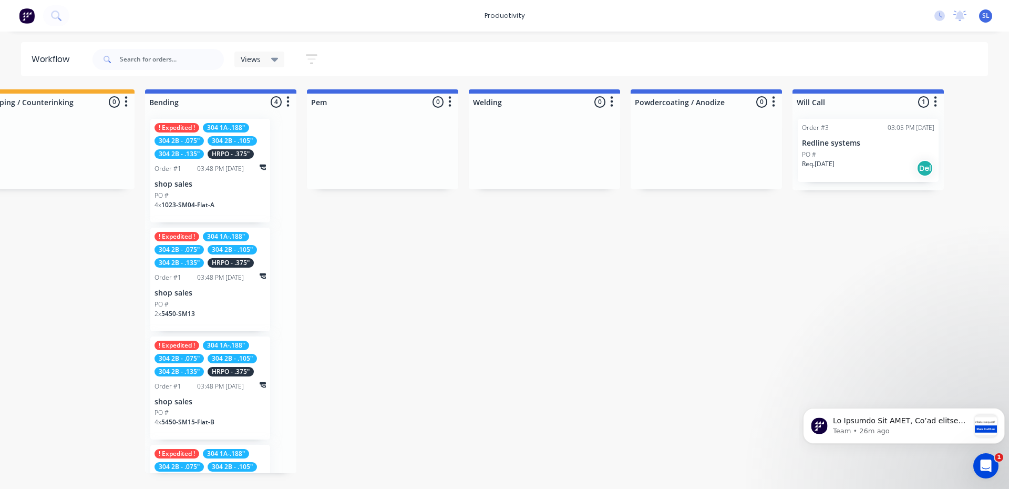
scroll to position [0, 1180]
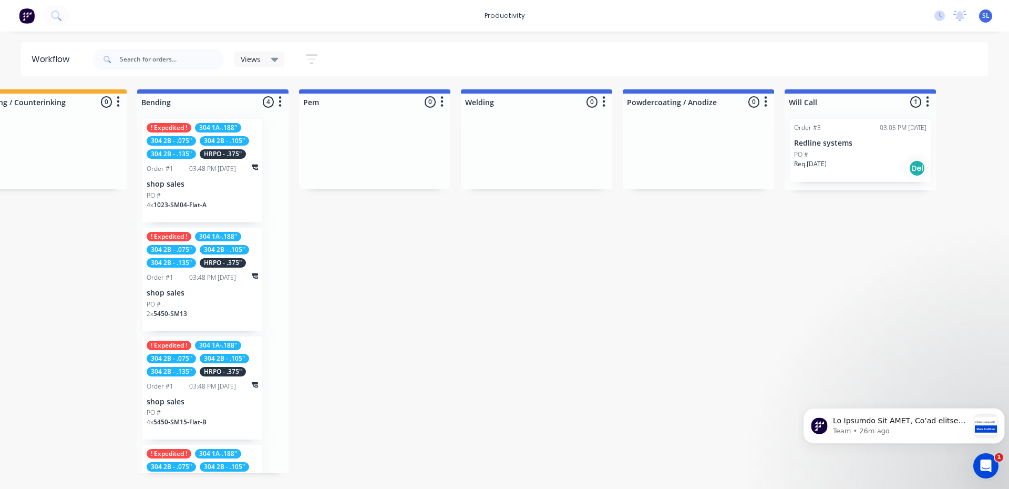
click at [847, 164] on div "Req. [DATE] Del" at bounding box center [860, 168] width 132 height 18
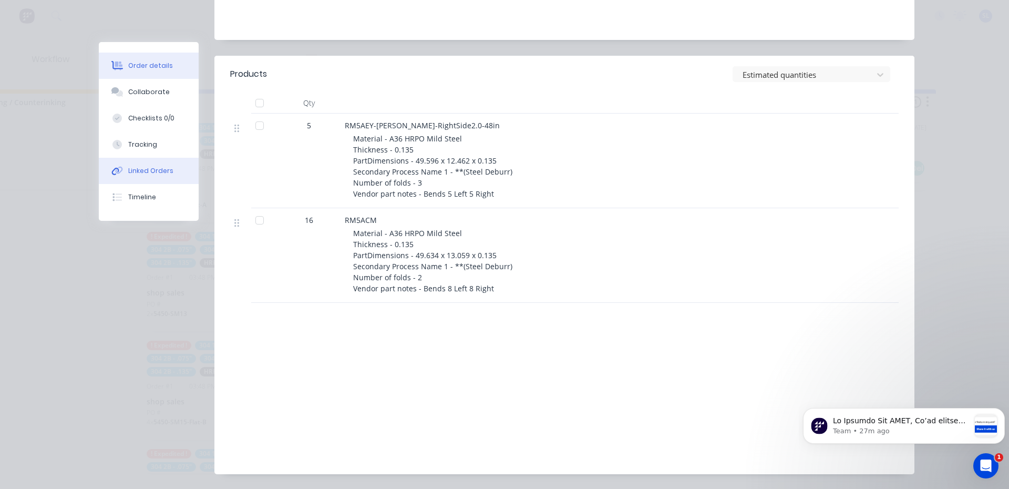
scroll to position [244, 0]
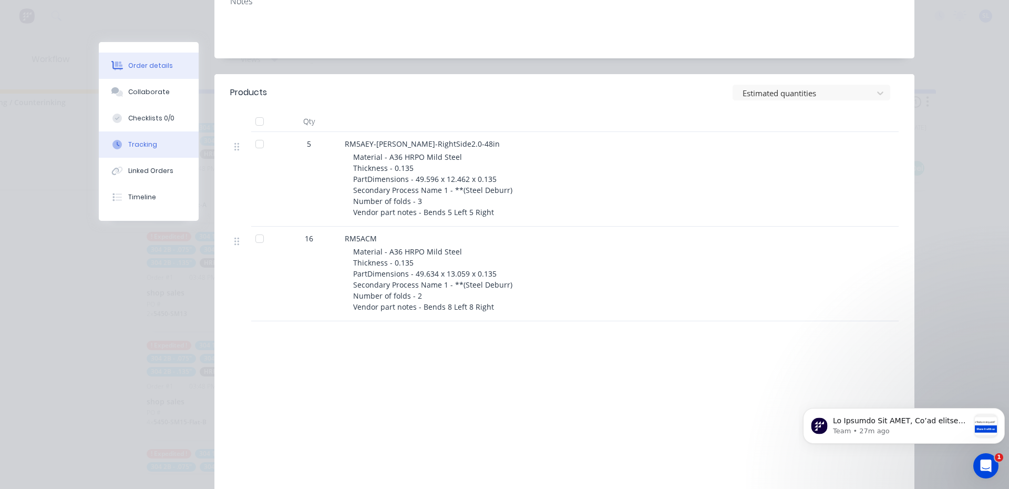
click at [125, 149] on button "Tracking" at bounding box center [149, 144] width 100 height 26
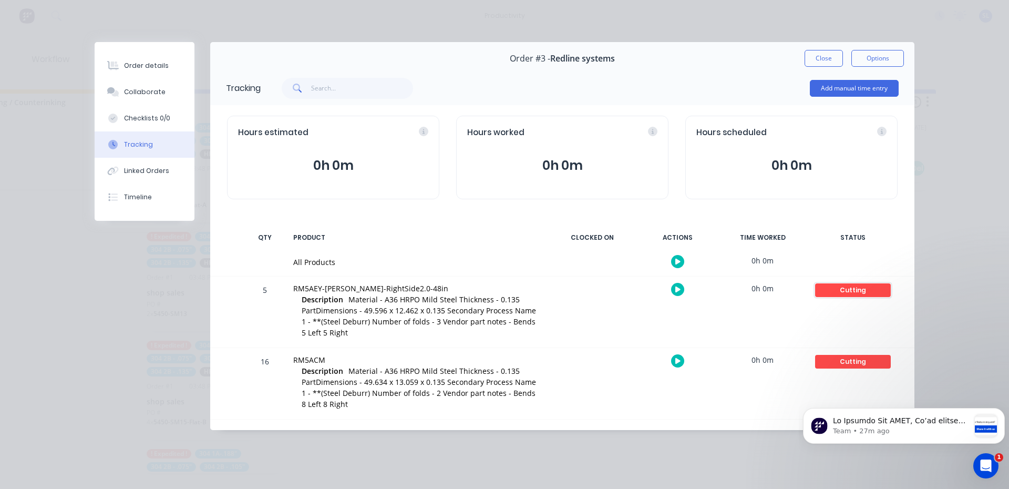
click at [865, 292] on div "Cutting" at bounding box center [853, 290] width 76 height 14
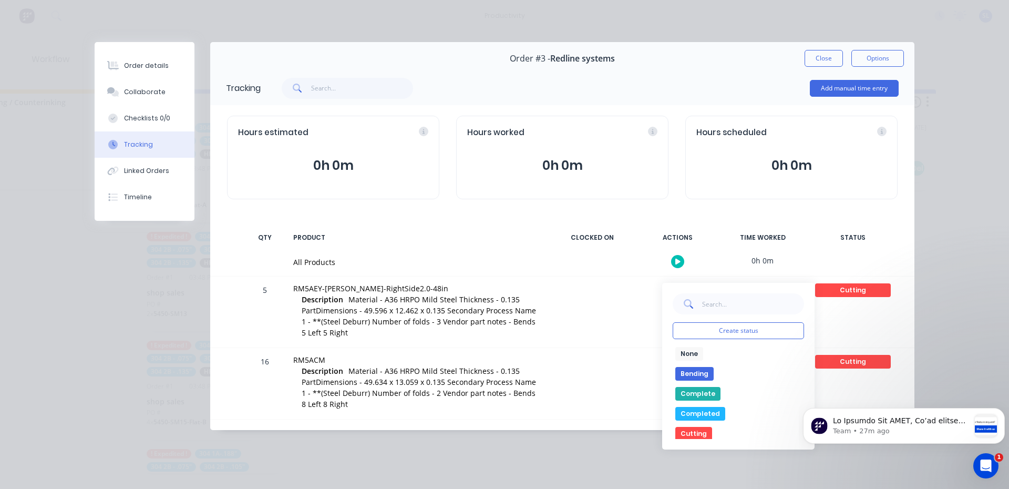
click at [713, 413] on button "Completed" at bounding box center [700, 414] width 50 height 14
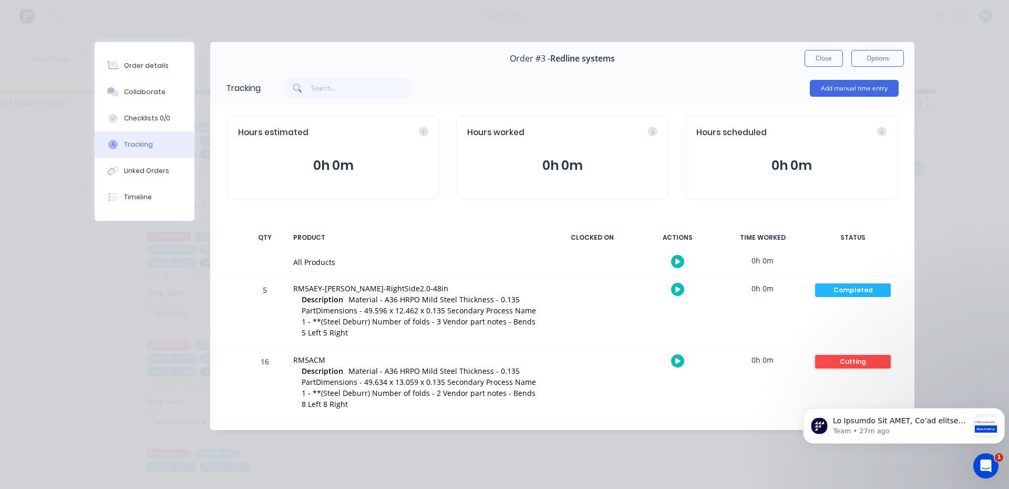
click at [836, 365] on div "Cutting" at bounding box center [853, 362] width 76 height 14
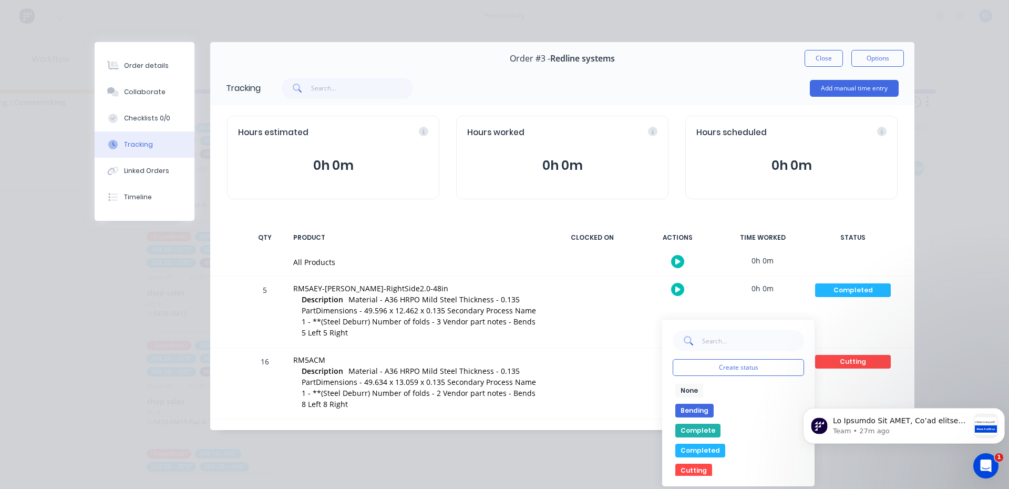
click at [683, 393] on button "None" at bounding box center [689, 390] width 28 height 14
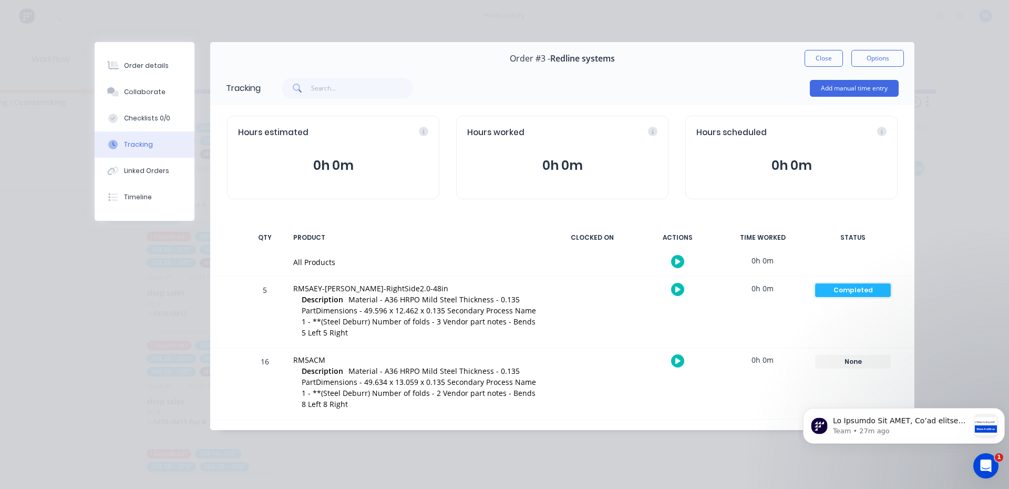
click at [857, 295] on div "Completed" at bounding box center [853, 290] width 76 height 14
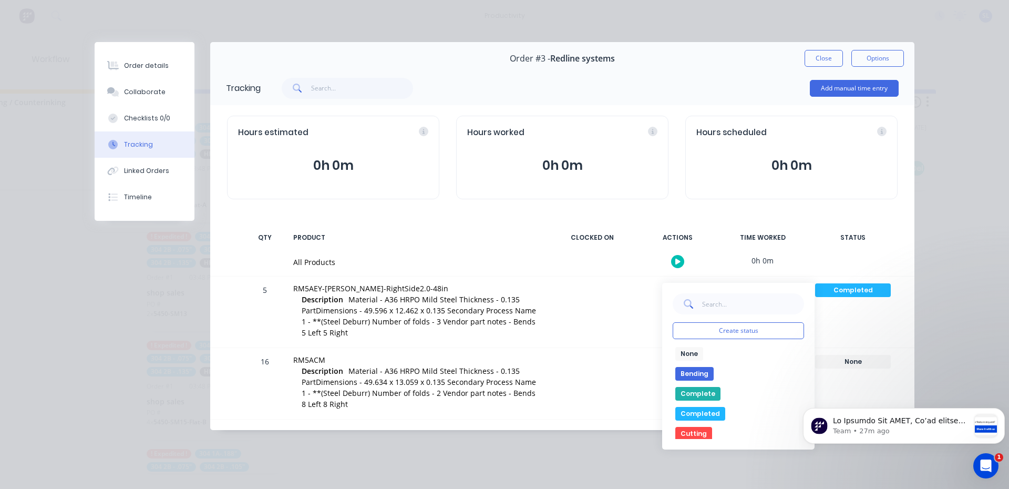
click at [699, 358] on button "None" at bounding box center [689, 354] width 28 height 14
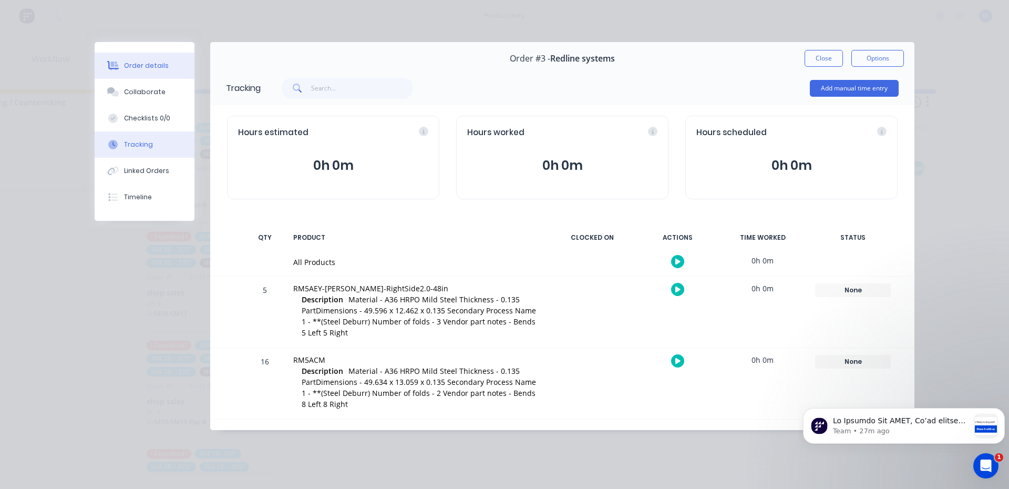
click at [126, 72] on button "Order details" at bounding box center [145, 66] width 100 height 26
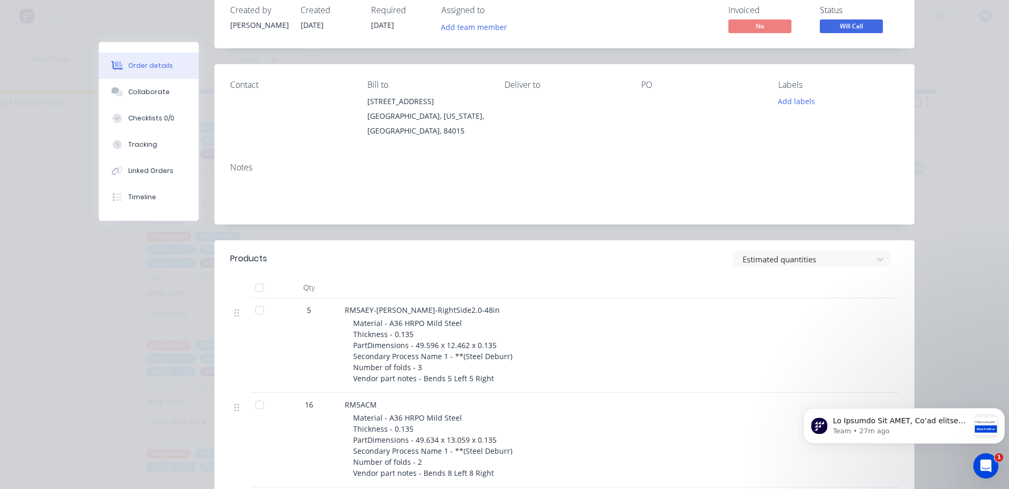
scroll to position [158, 0]
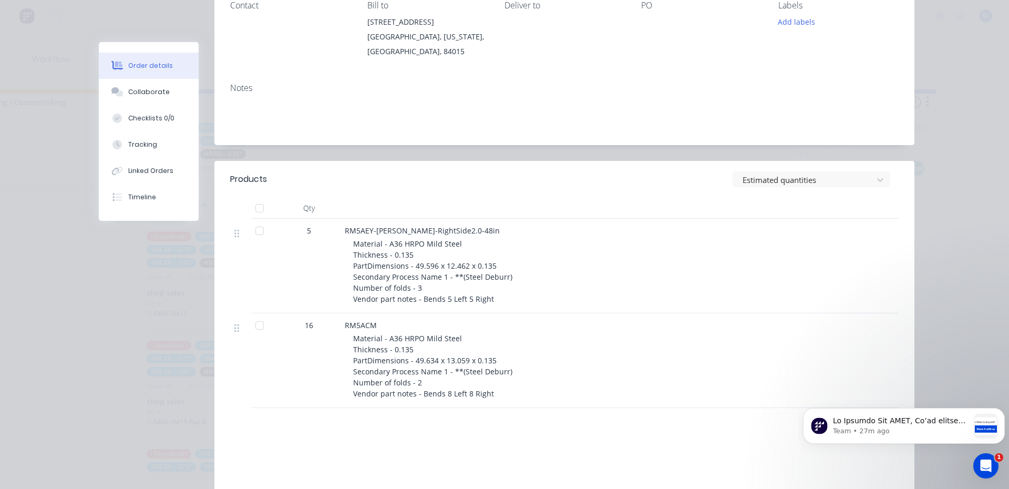
click at [255, 223] on div at bounding box center [259, 230] width 21 height 21
click at [255, 325] on div at bounding box center [259, 325] width 21 height 21
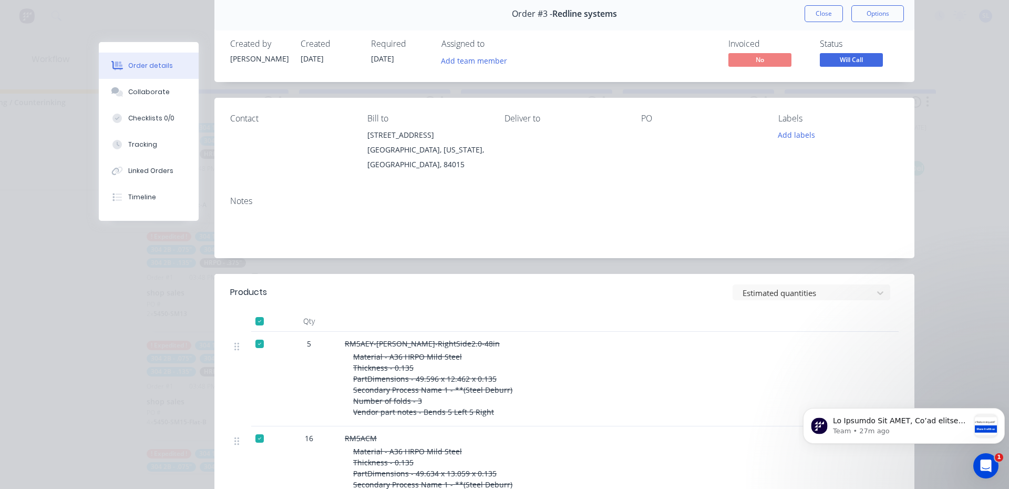
scroll to position [0, 0]
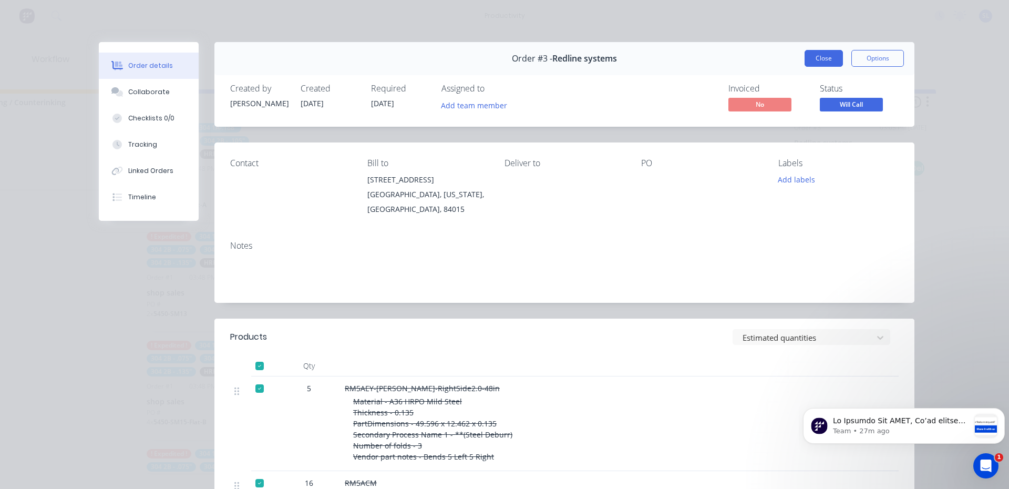
click at [813, 63] on button "Close" at bounding box center [823, 58] width 38 height 17
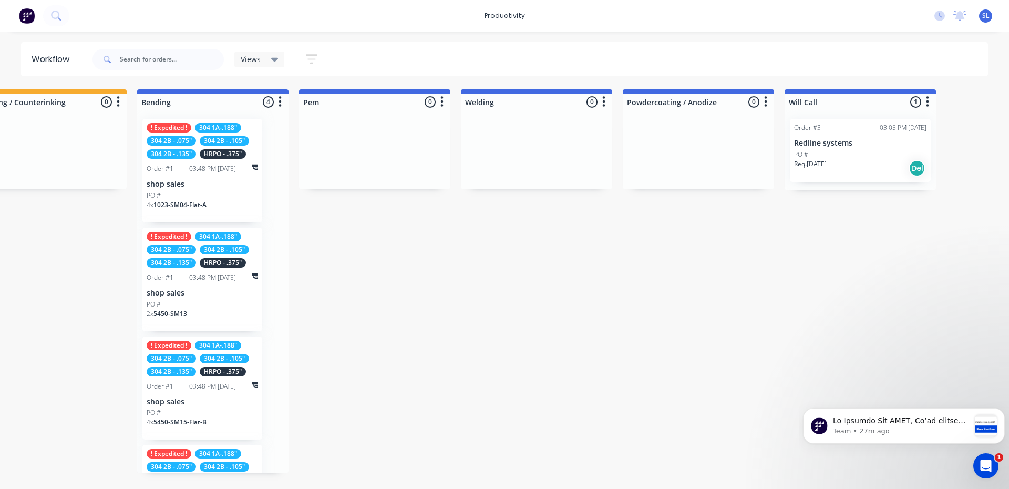
click at [841, 150] on div "PO #" at bounding box center [860, 154] width 132 height 9
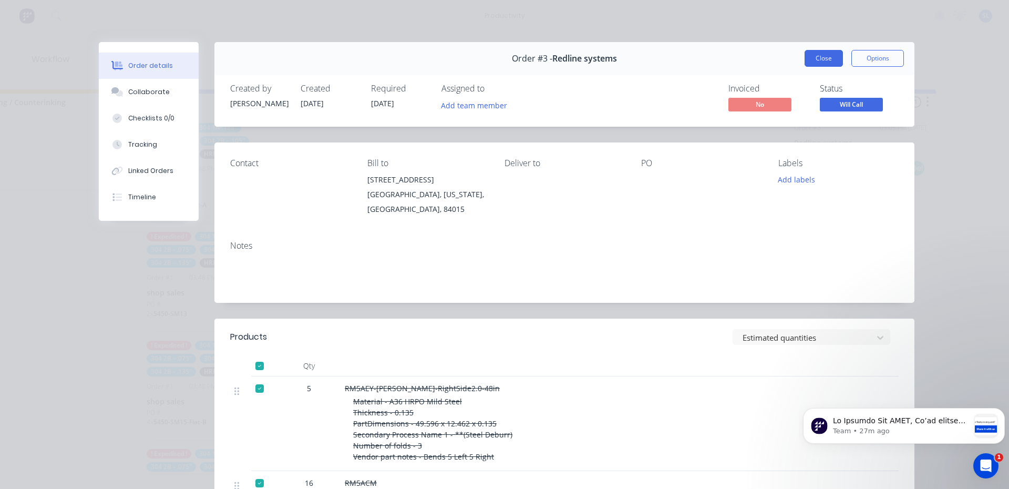
click at [804, 58] on button "Close" at bounding box center [823, 58] width 38 height 17
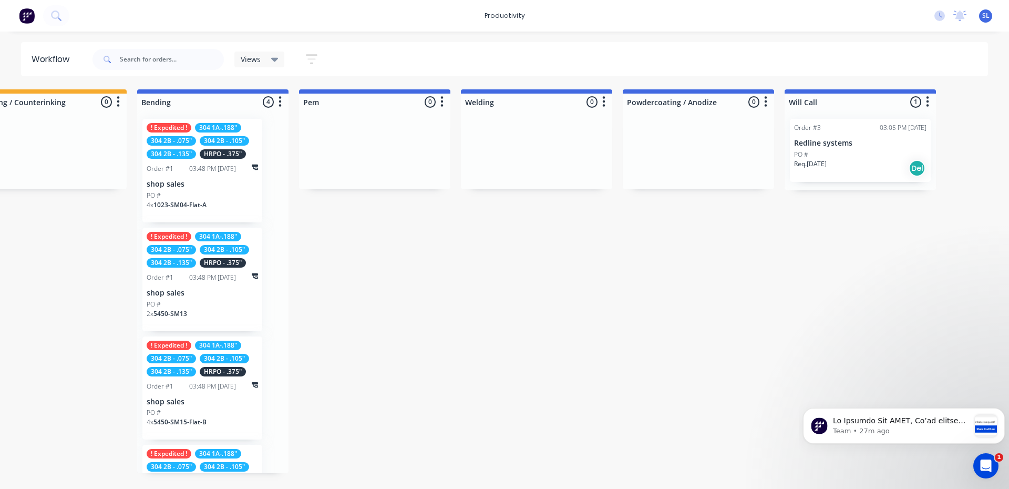
click at [224, 185] on p "shop sales" at bounding box center [202, 184] width 111 height 9
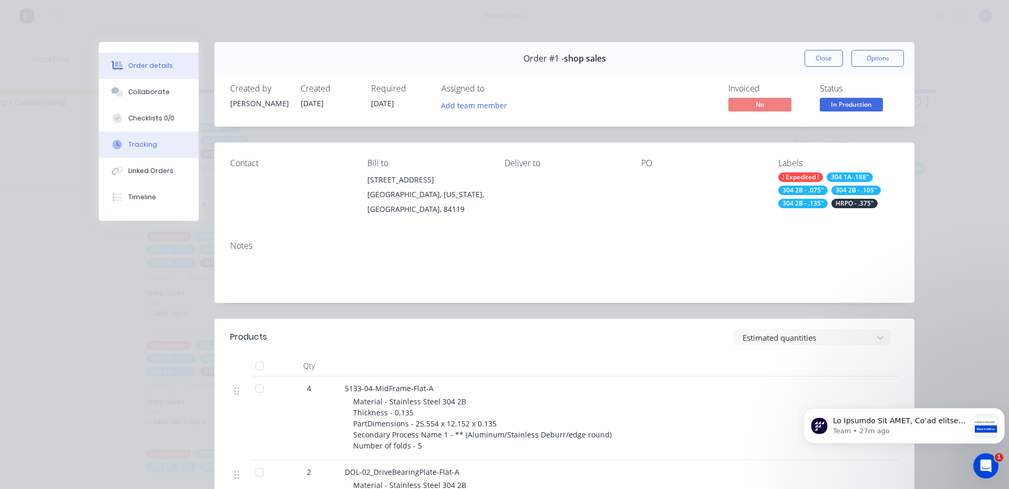
click at [131, 144] on div "Tracking" at bounding box center [142, 144] width 29 height 9
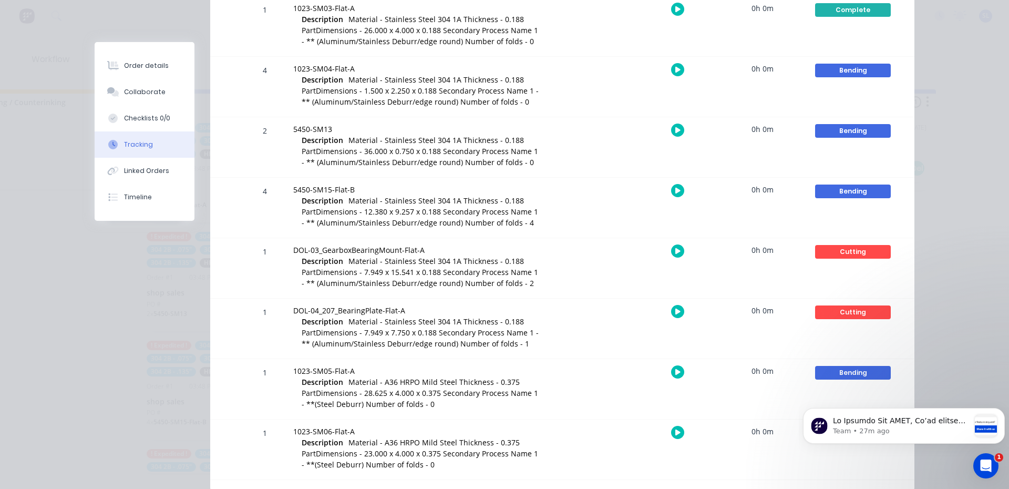
scroll to position [927, 0]
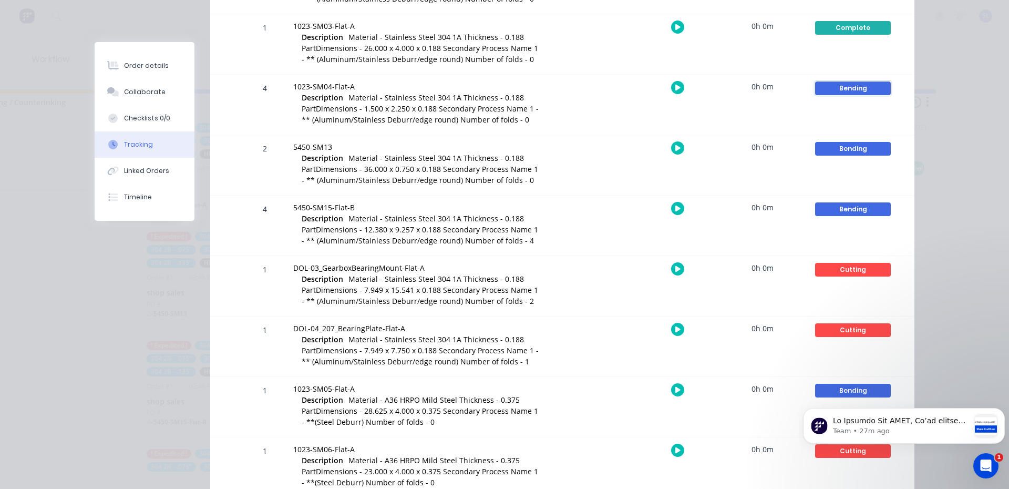
click at [849, 90] on div "Bending" at bounding box center [853, 88] width 76 height 14
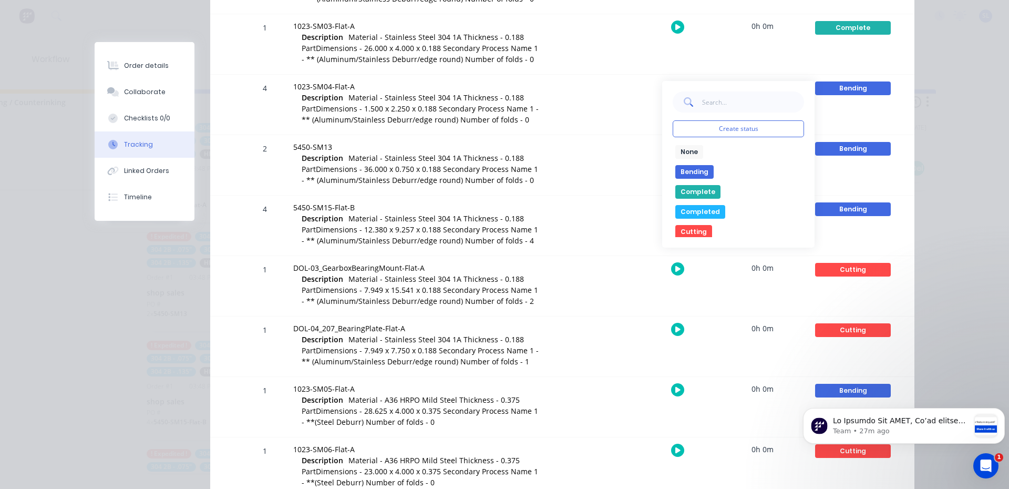
click at [687, 148] on button "None" at bounding box center [689, 152] width 28 height 14
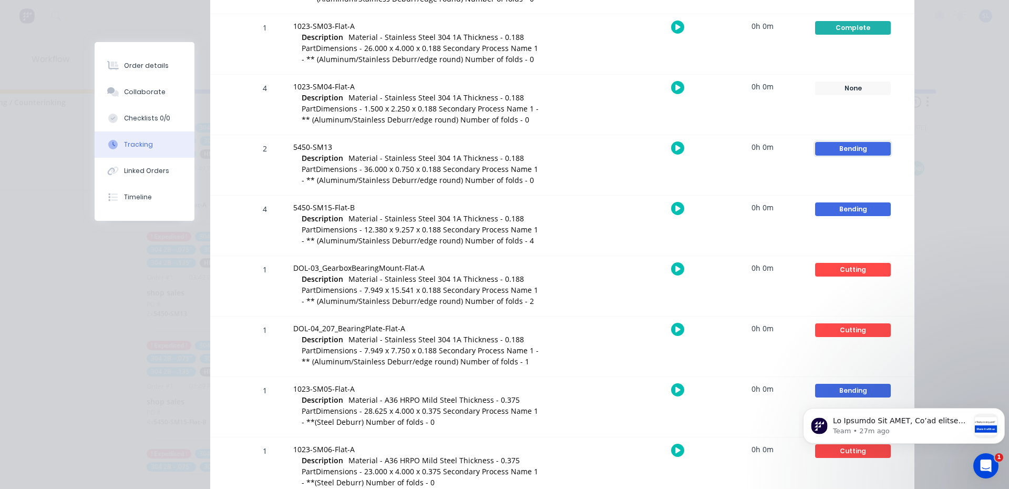
click at [836, 146] on div "Bending" at bounding box center [853, 149] width 76 height 14
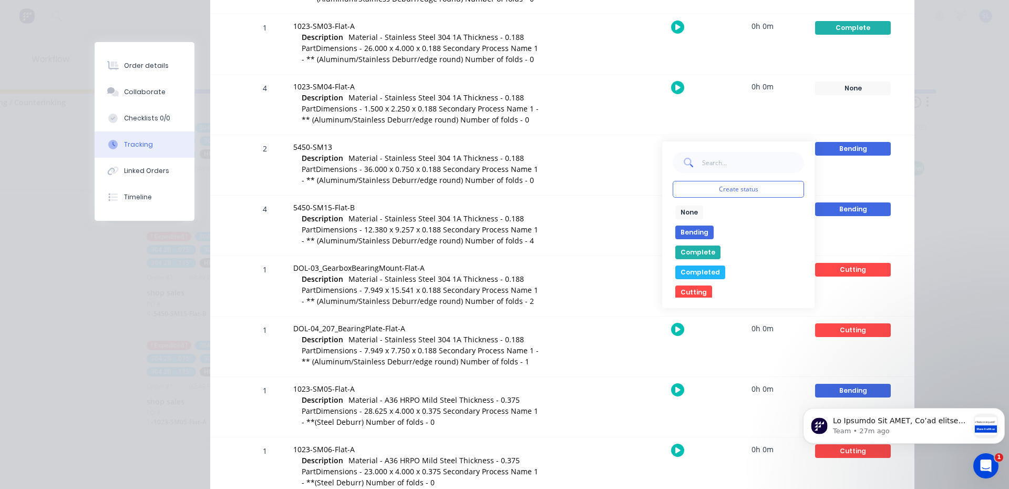
click at [684, 217] on button "None" at bounding box center [689, 212] width 28 height 14
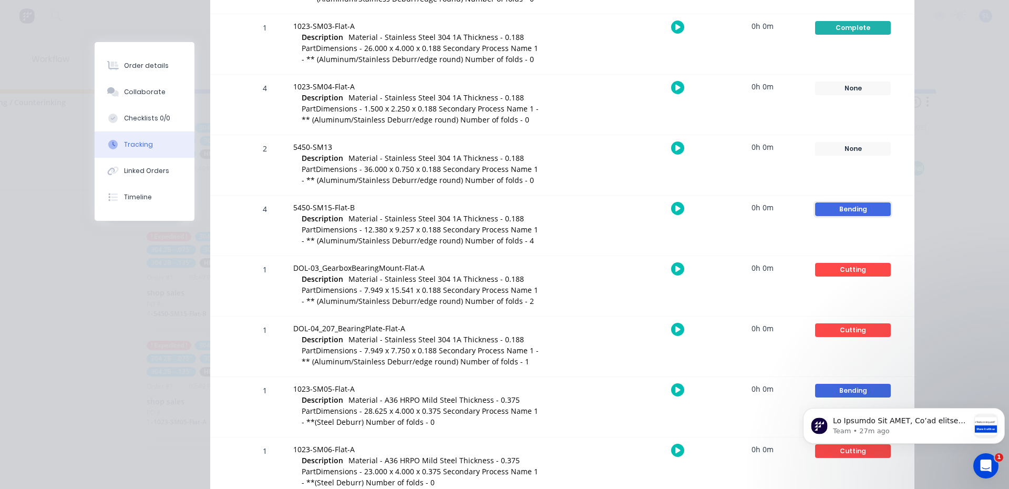
click at [853, 209] on div "Bending" at bounding box center [853, 209] width 76 height 14
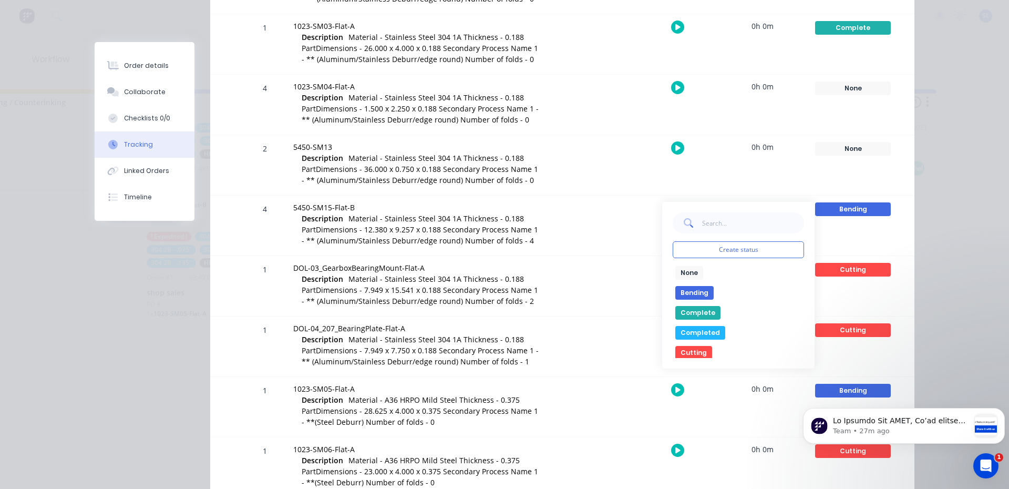
click at [690, 267] on button "None" at bounding box center [689, 273] width 28 height 14
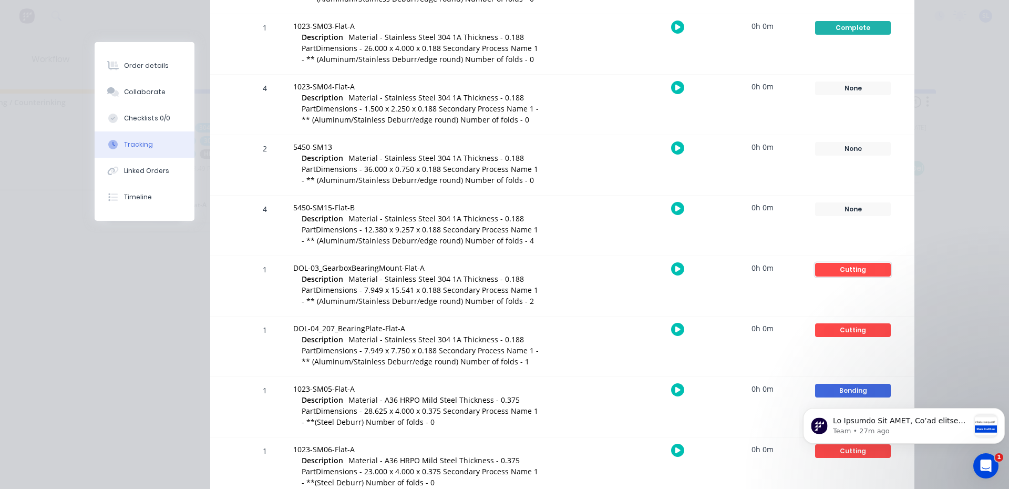
click at [847, 271] on div "Cutting" at bounding box center [853, 270] width 76 height 14
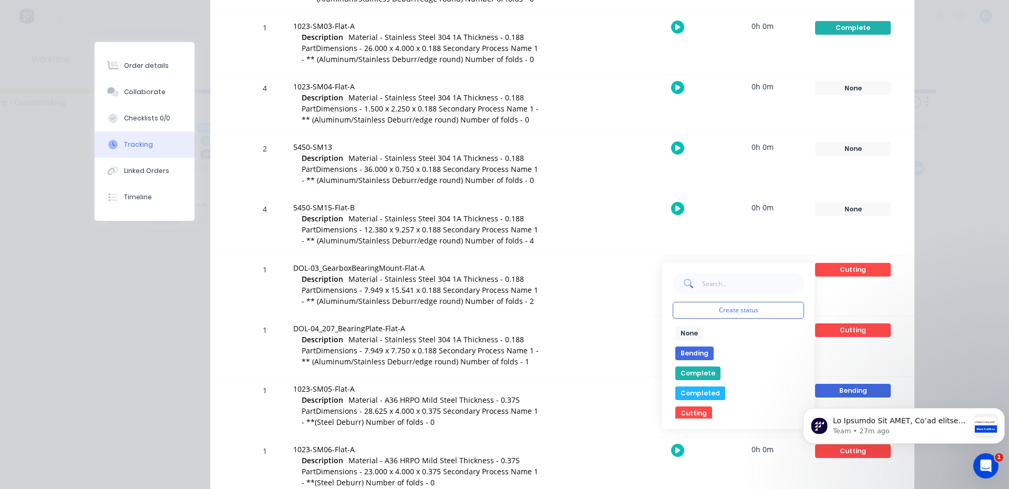
click at [688, 334] on button "None" at bounding box center [689, 333] width 28 height 14
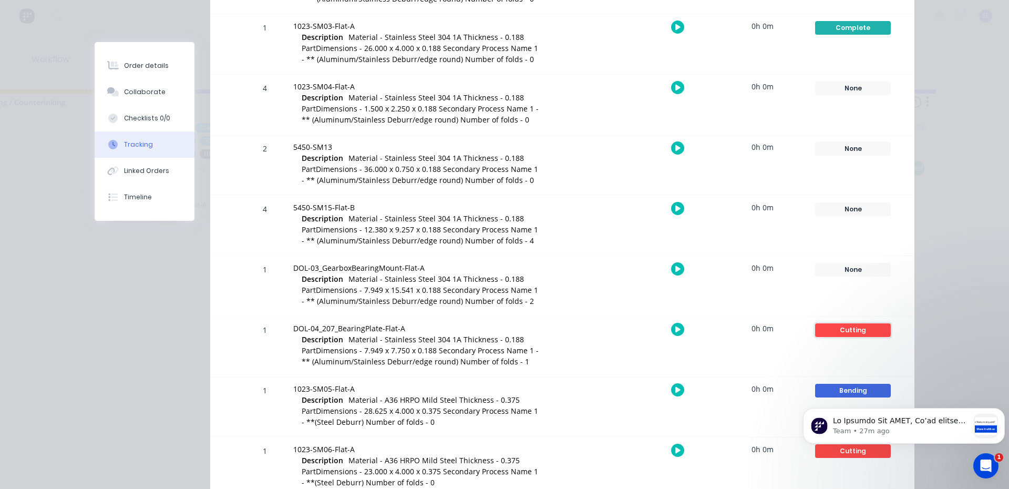
click at [870, 328] on div "Cutting" at bounding box center [853, 330] width 76 height 14
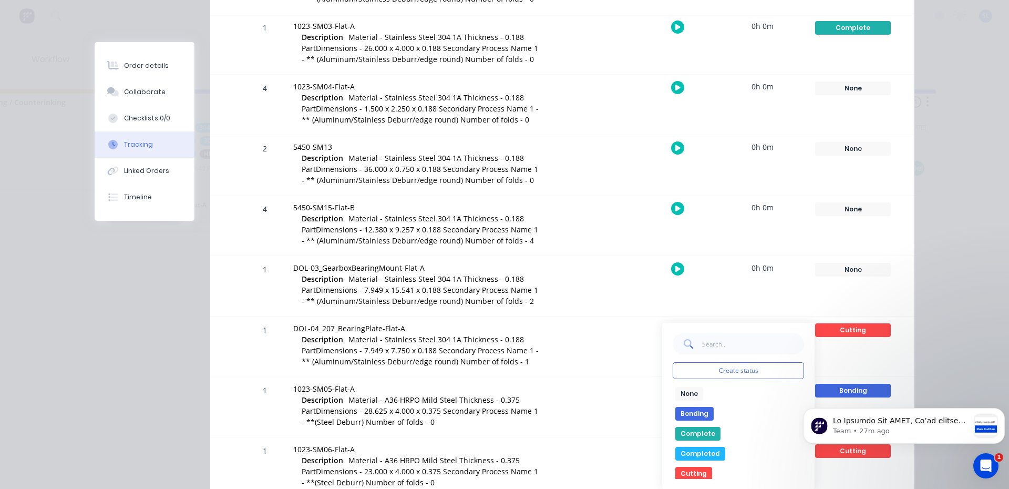
click at [692, 386] on div "Create status None edit Bending Complete Completed Cutting In Production Missin…" at bounding box center [738, 406] width 152 height 167
click at [691, 391] on button "None" at bounding box center [689, 394] width 28 height 14
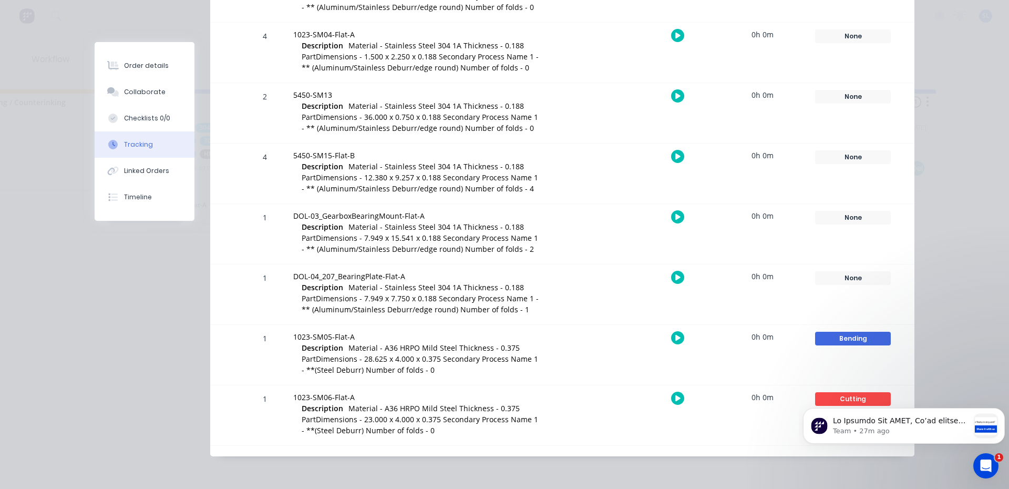
scroll to position [979, 0]
click at [839, 338] on div "Bending" at bounding box center [853, 338] width 76 height 14
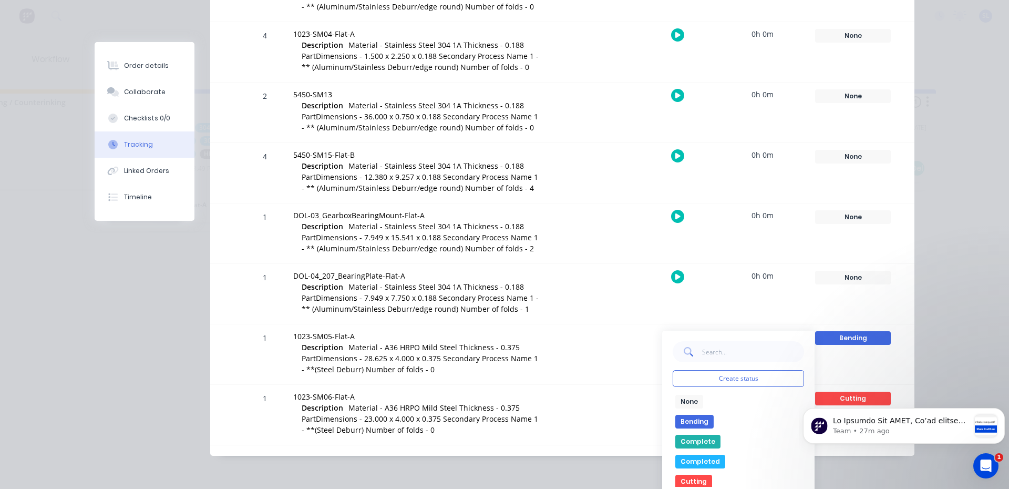
click at [690, 404] on button "None" at bounding box center [689, 401] width 28 height 14
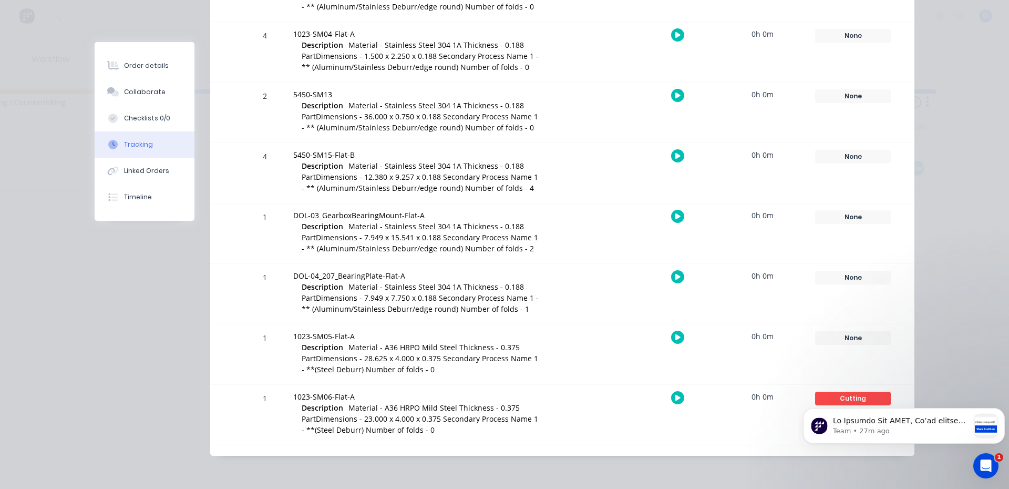
click at [840, 397] on body "Team • 27m ago" at bounding box center [904, 423] width 202 height 65
click at [807, 393] on body "Team • 27m ago" at bounding box center [904, 423] width 202 height 65
click at [815, 395] on body "Team • 27m ago" at bounding box center [904, 423] width 202 height 65
click at [840, 397] on body "Team • 27m ago" at bounding box center [904, 423] width 202 height 65
click at [838, 399] on body "Team • 27m ago" at bounding box center [904, 423] width 202 height 65
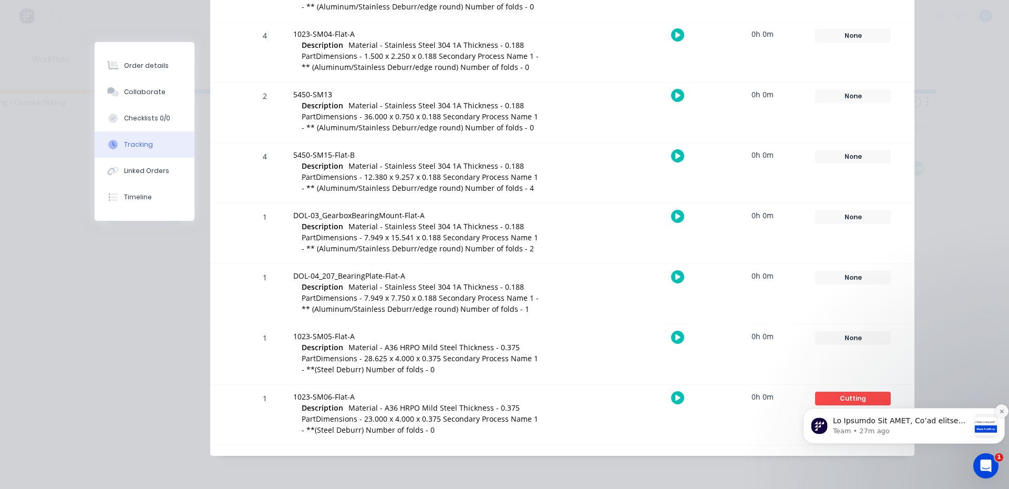
click at [1001, 411] on icon "Dismiss notification" at bounding box center [1002, 411] width 6 height 6
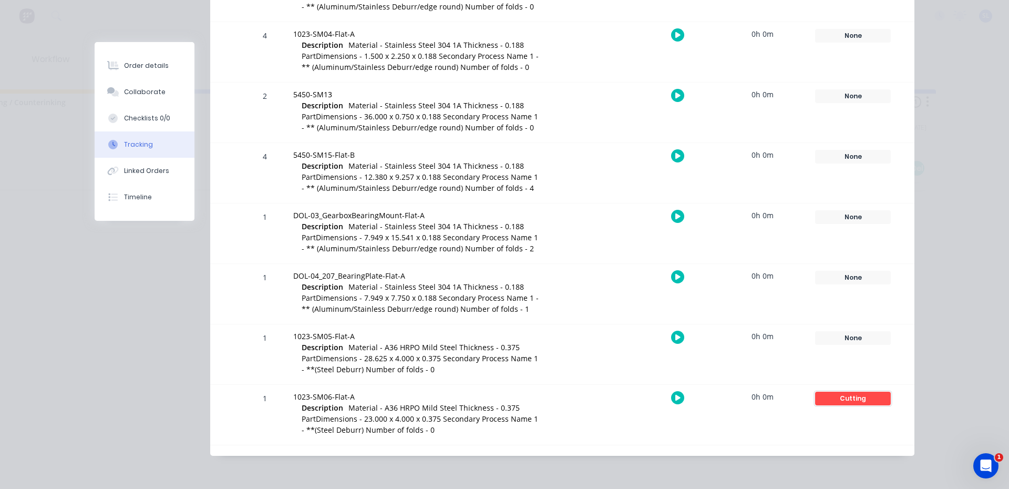
click at [848, 397] on div "Cutting" at bounding box center [853, 398] width 76 height 14
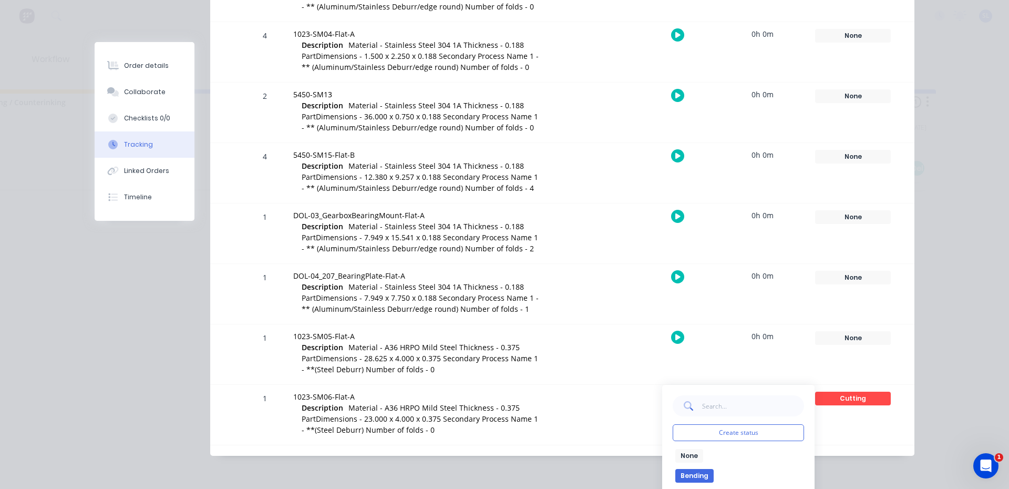
click at [704, 450] on div "None edit" at bounding box center [737, 456] width 131 height 14
click at [686, 457] on button "None" at bounding box center [689, 456] width 28 height 14
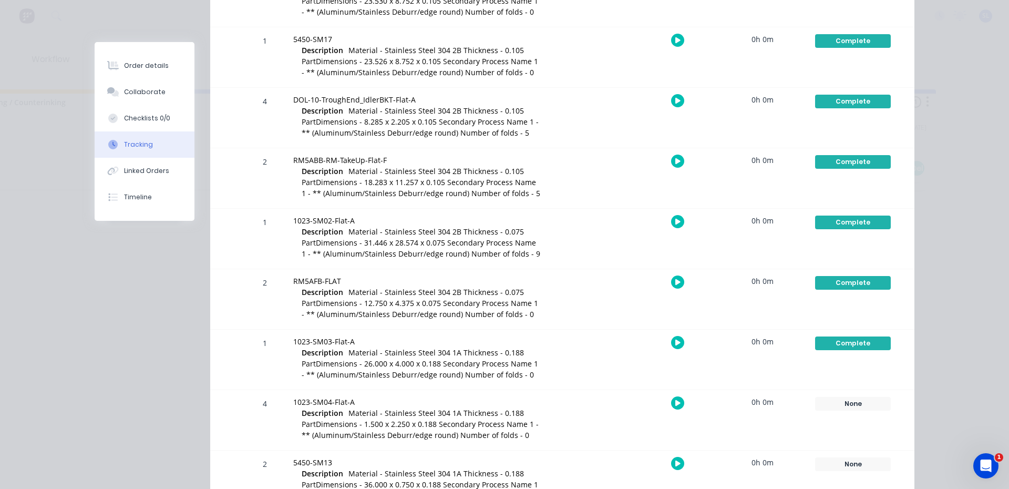
scroll to position [506, 0]
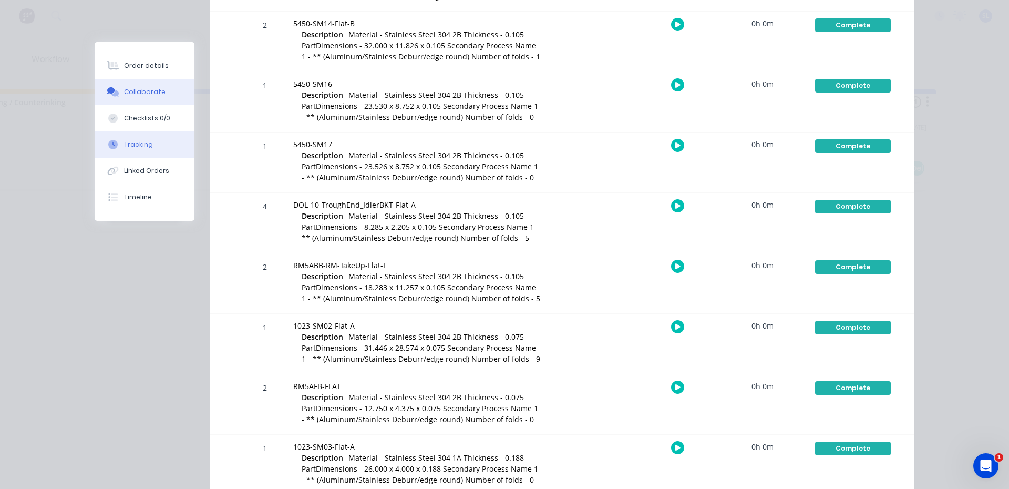
click at [135, 99] on button "Collaborate" at bounding box center [145, 92] width 100 height 26
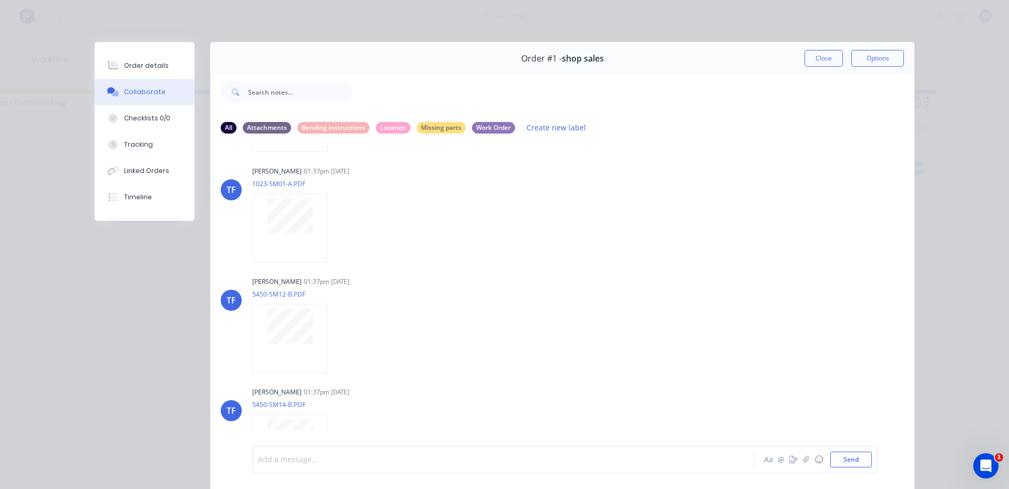
click at [369, 463] on div at bounding box center [488, 459] width 460 height 11
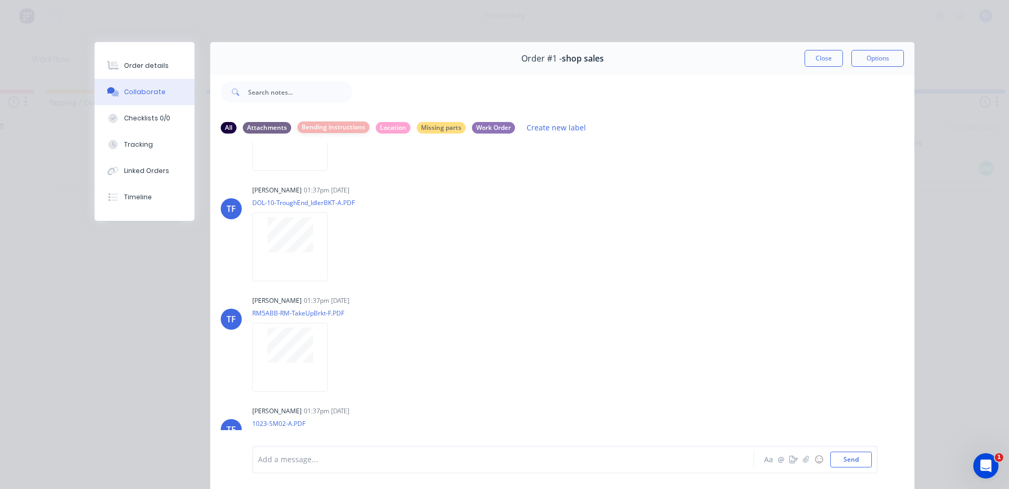
scroll to position [0, 1100]
click at [320, 129] on div "Bending instructions" at bounding box center [333, 127] width 72 height 12
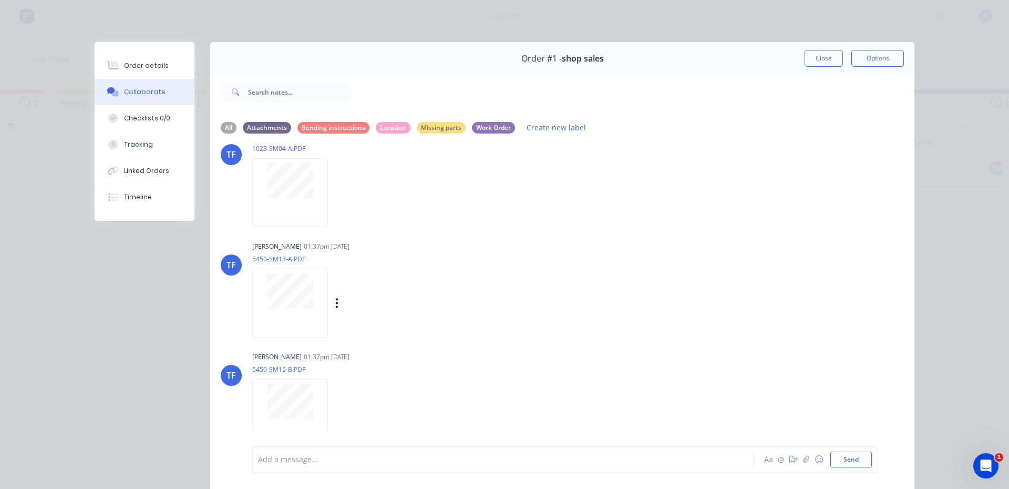
scroll to position [1215, 0]
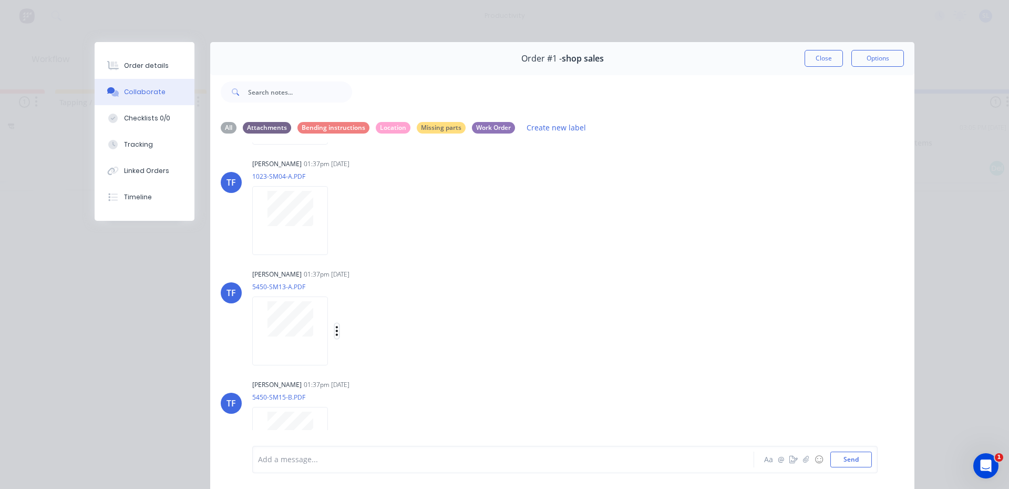
click at [335, 333] on icon "button" at bounding box center [336, 331] width 3 height 12
click at [368, 336] on button "Labels" at bounding box center [406, 335] width 118 height 24
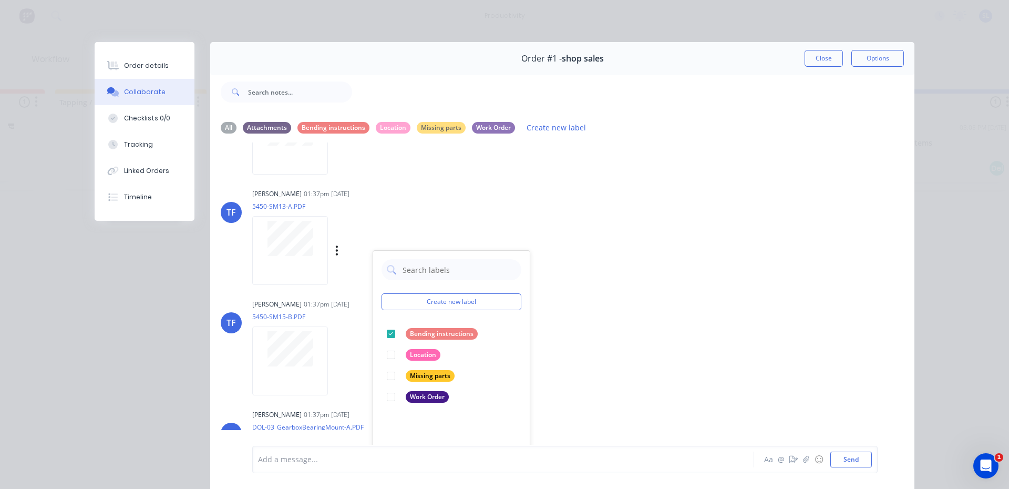
scroll to position [1373, 0]
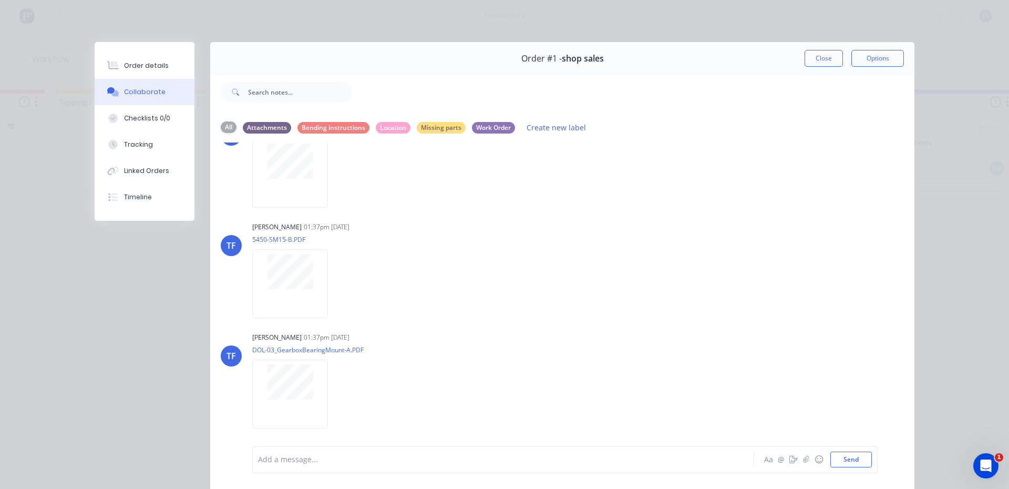
click at [227, 132] on div "All" at bounding box center [229, 127] width 16 height 12
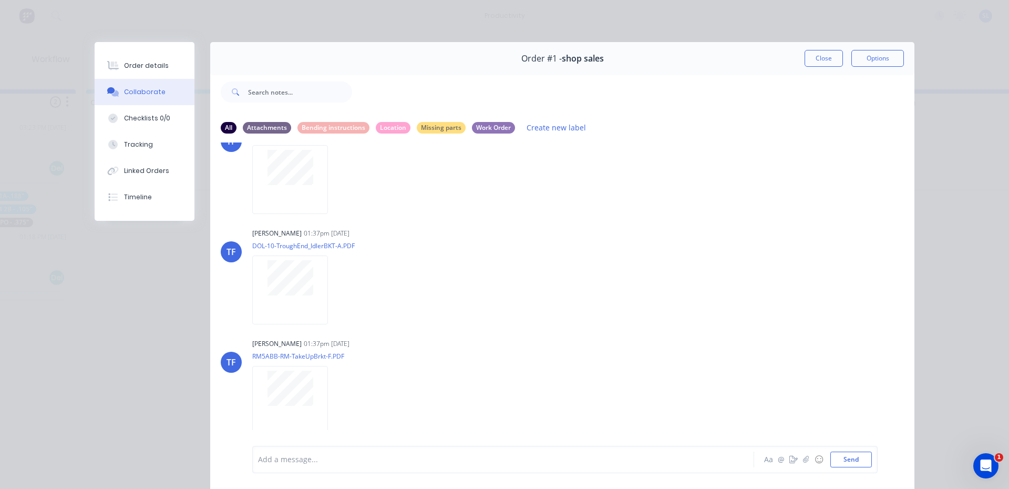
scroll to position [0, 0]
click at [480, 131] on div "Work Order" at bounding box center [493, 127] width 43 height 12
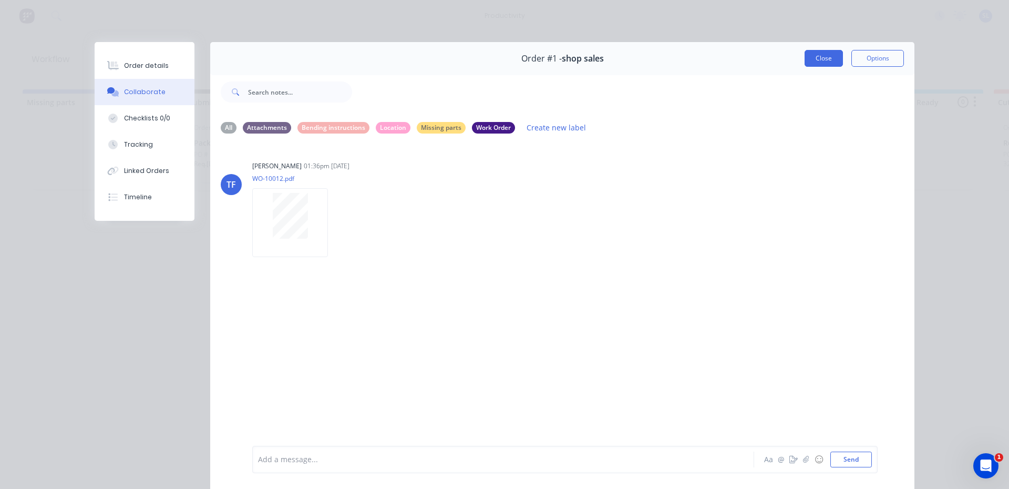
click at [837, 55] on button "Close" at bounding box center [823, 58] width 38 height 17
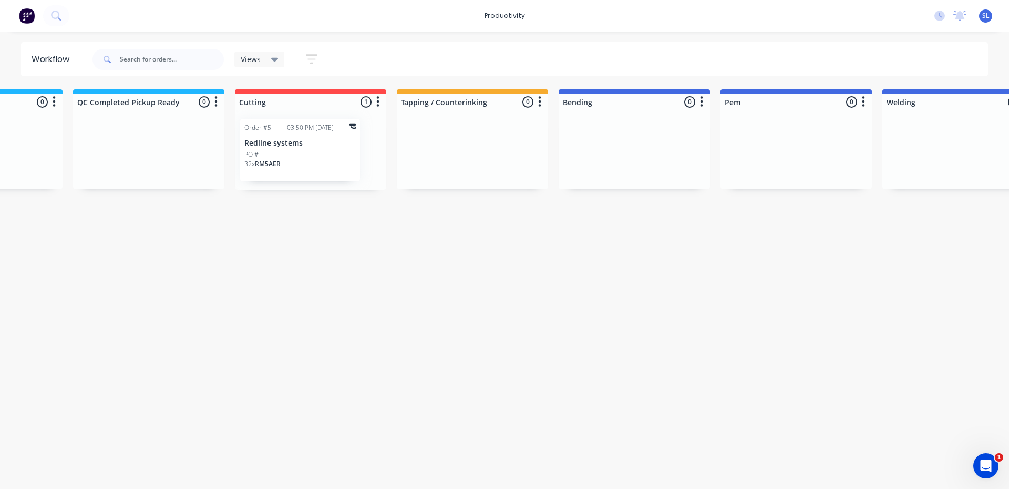
scroll to position [0, 755]
click at [303, 155] on div "PO #" at bounding box center [303, 154] width 111 height 9
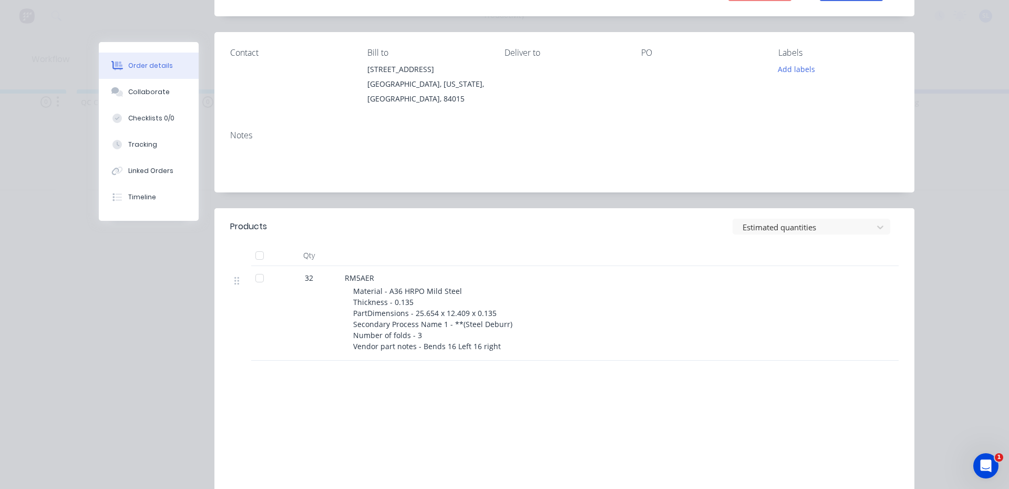
scroll to position [202, 0]
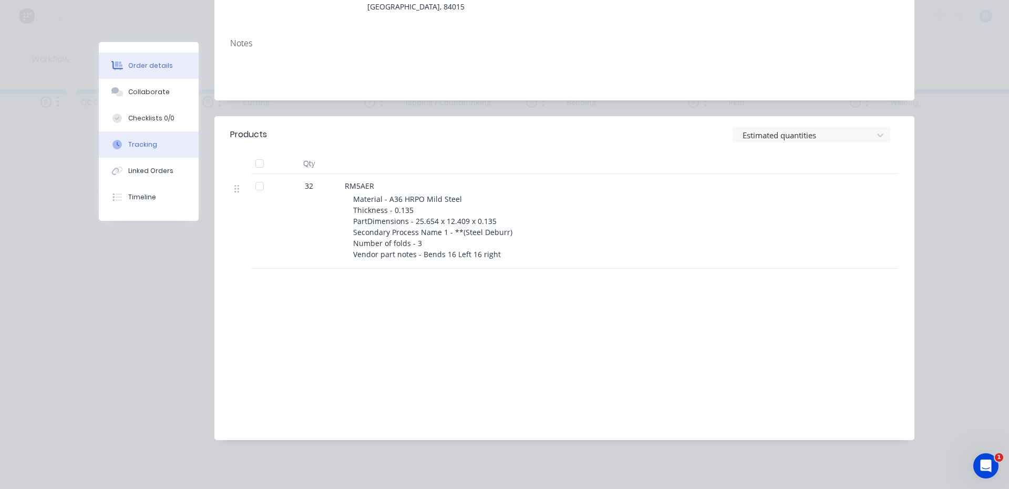
click at [148, 154] on button "Tracking" at bounding box center [149, 144] width 100 height 26
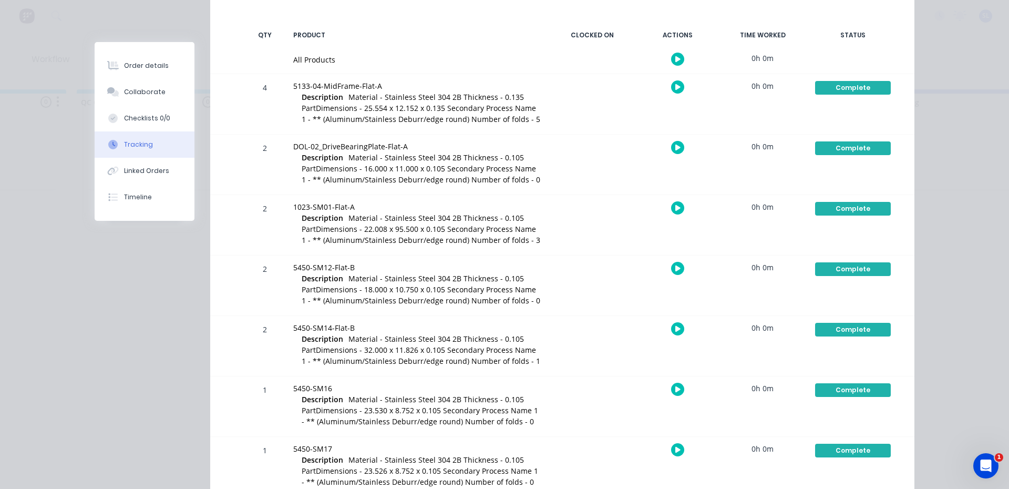
scroll to position [0, 0]
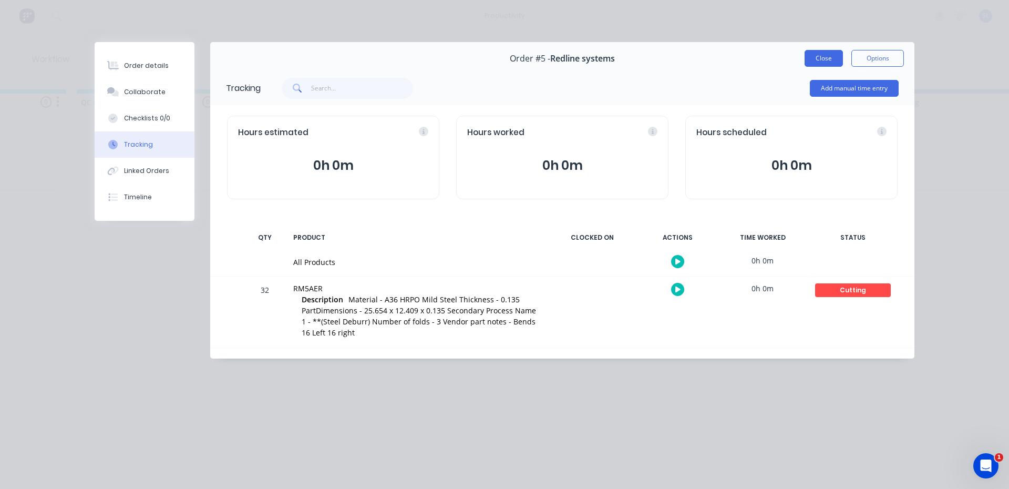
click at [819, 58] on button "Close" at bounding box center [823, 58] width 38 height 17
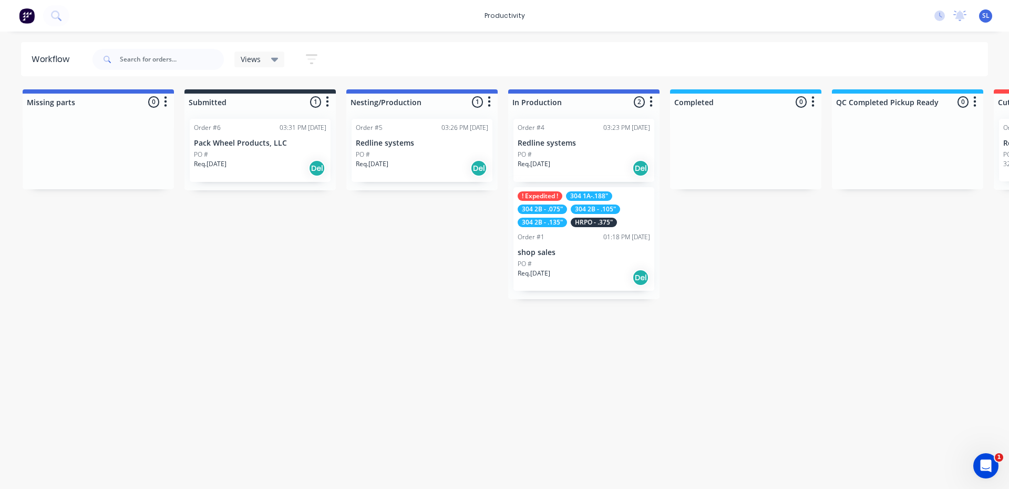
click at [570, 260] on div "PO #" at bounding box center [583, 263] width 132 height 9
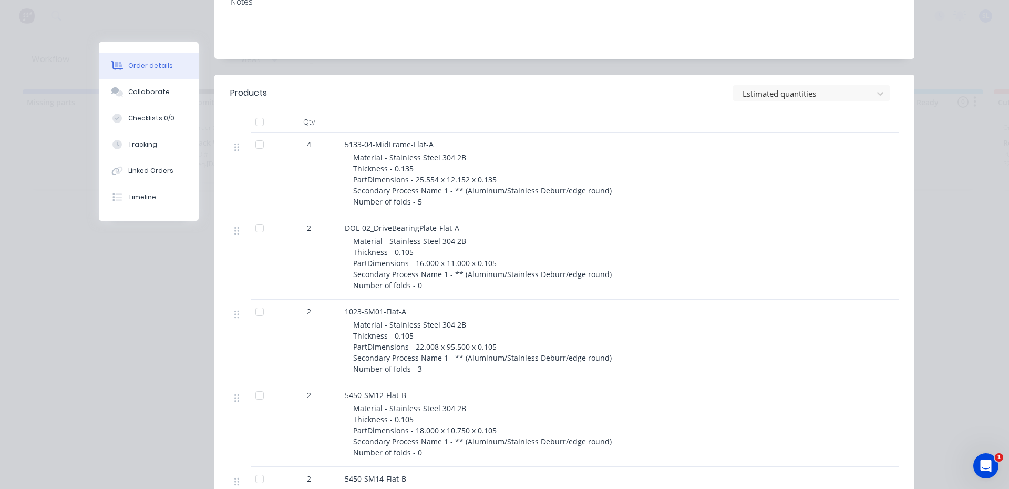
scroll to position [263, 0]
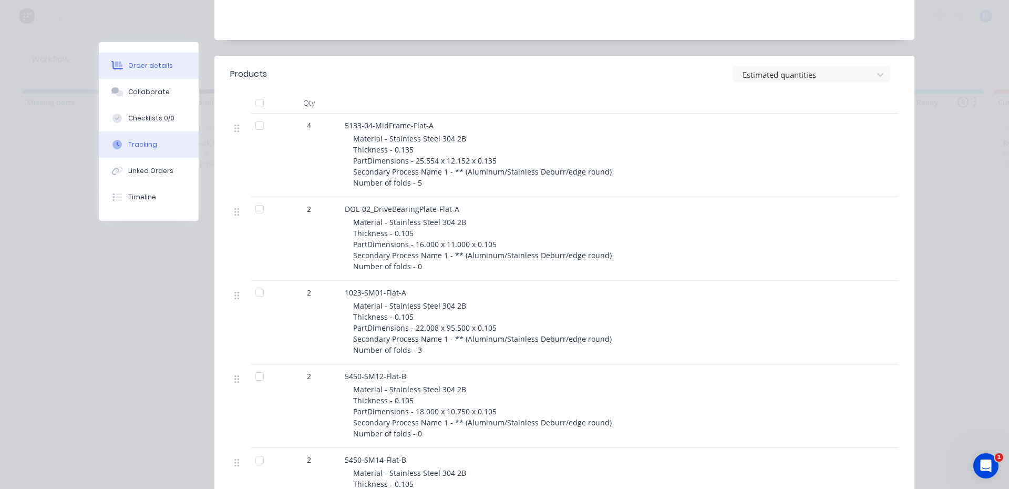
click at [156, 156] on button "Tracking" at bounding box center [149, 144] width 100 height 26
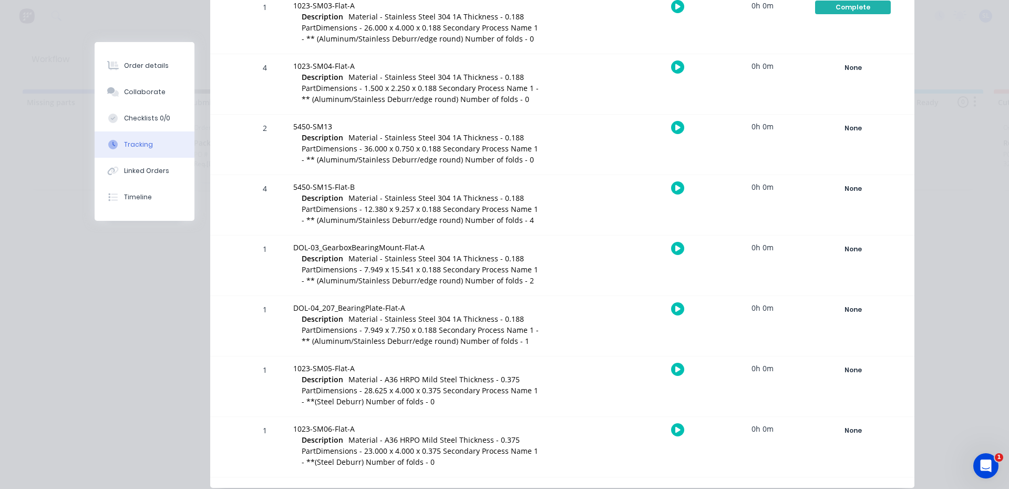
scroll to position [979, 0]
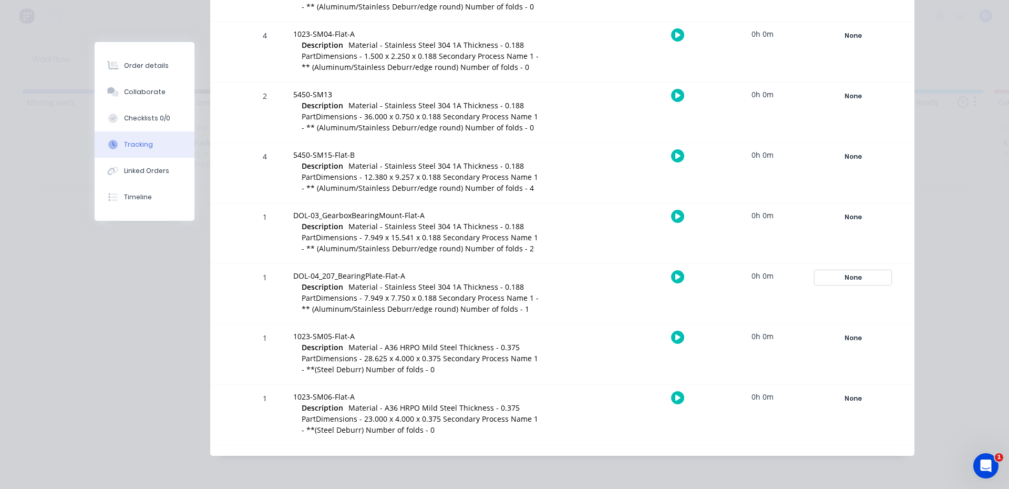
click at [843, 282] on div "None" at bounding box center [853, 278] width 76 height 14
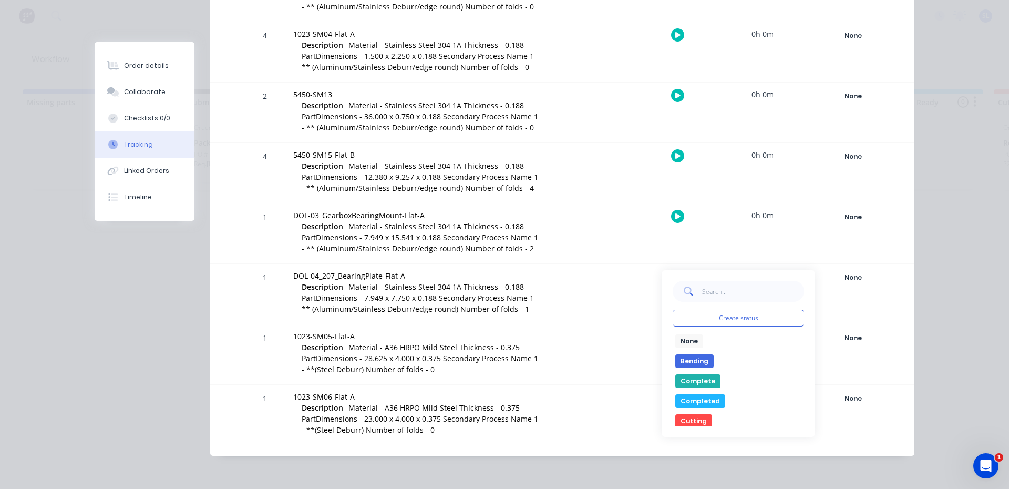
click at [691, 381] on button "Complete" at bounding box center [697, 381] width 45 height 14
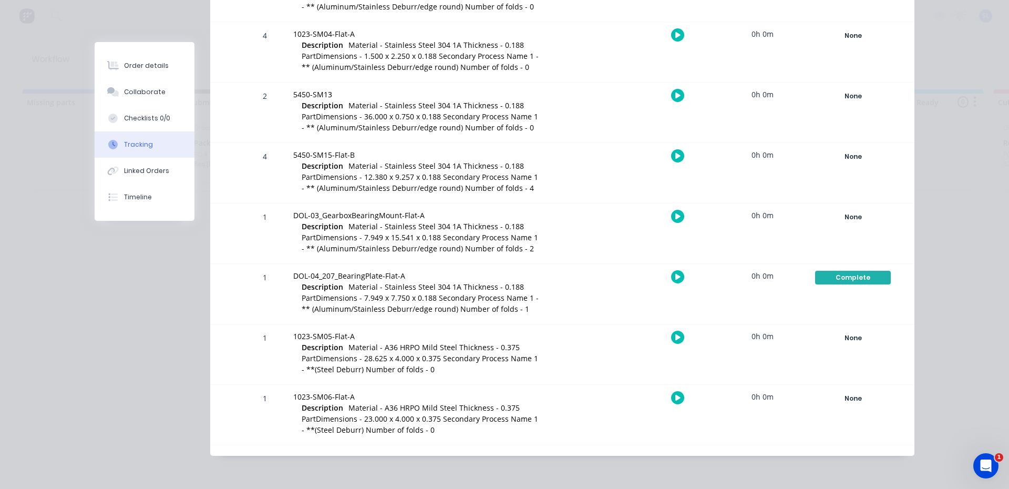
click at [933, 264] on div "Order details Collaborate Checklists 0/0 Tracking Linked Orders Timeline Order …" at bounding box center [504, 244] width 1009 height 489
click at [859, 277] on div "Complete" at bounding box center [853, 278] width 76 height 14
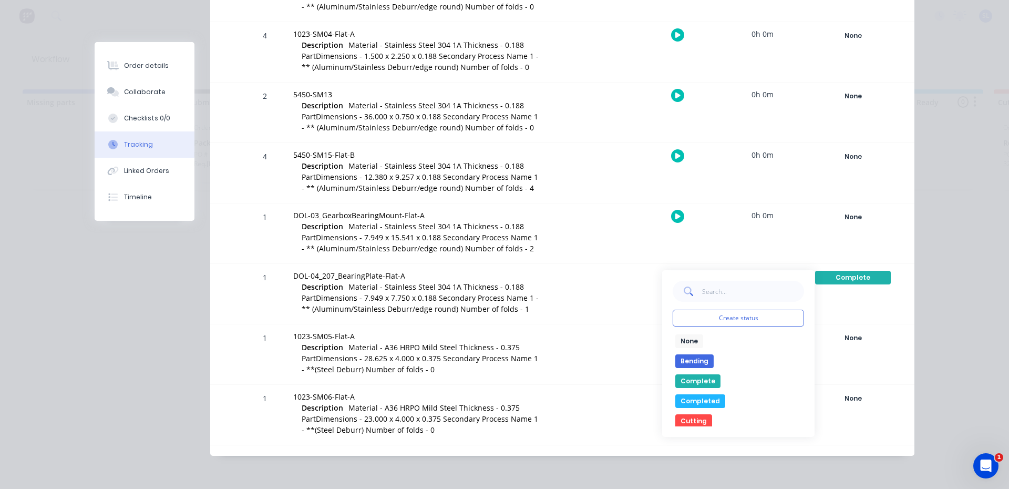
click at [699, 398] on button "Completed" at bounding box center [700, 401] width 50 height 14
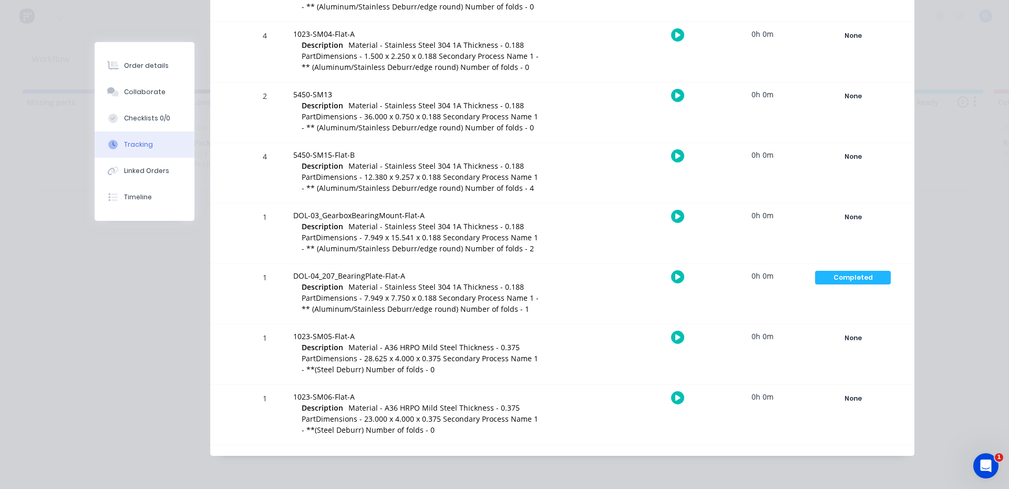
click at [972, 295] on div "Order details Collaborate Checklists 0/0 Tracking Linked Orders Timeline Order …" at bounding box center [504, 244] width 1009 height 489
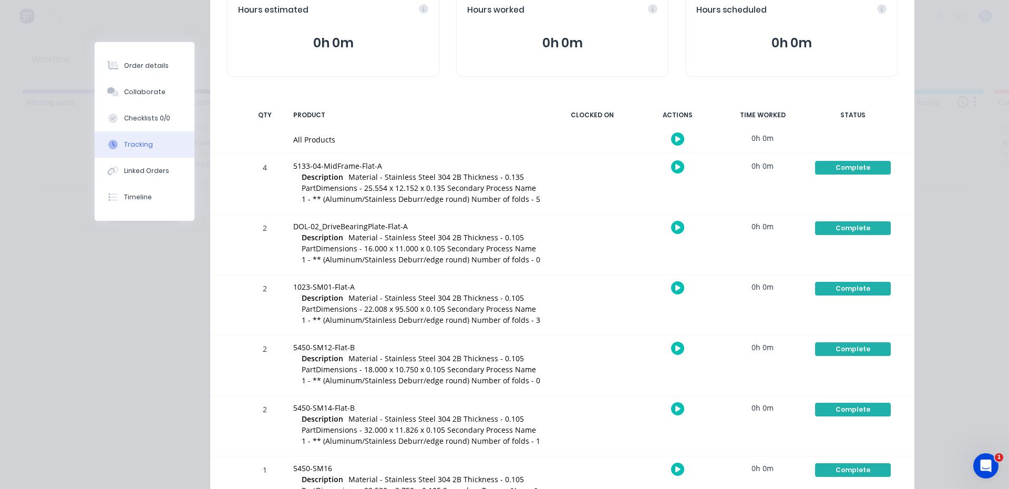
scroll to position [0, 0]
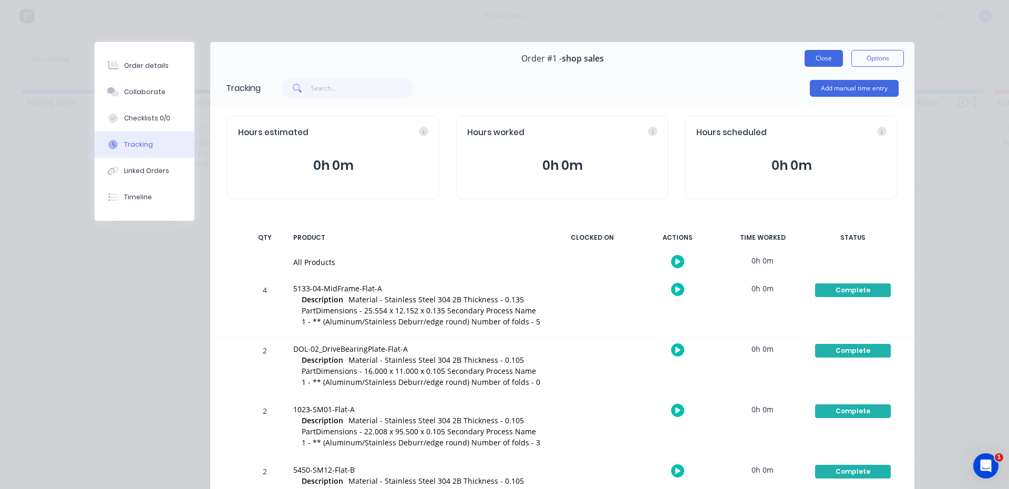
click at [814, 62] on button "Close" at bounding box center [823, 58] width 38 height 17
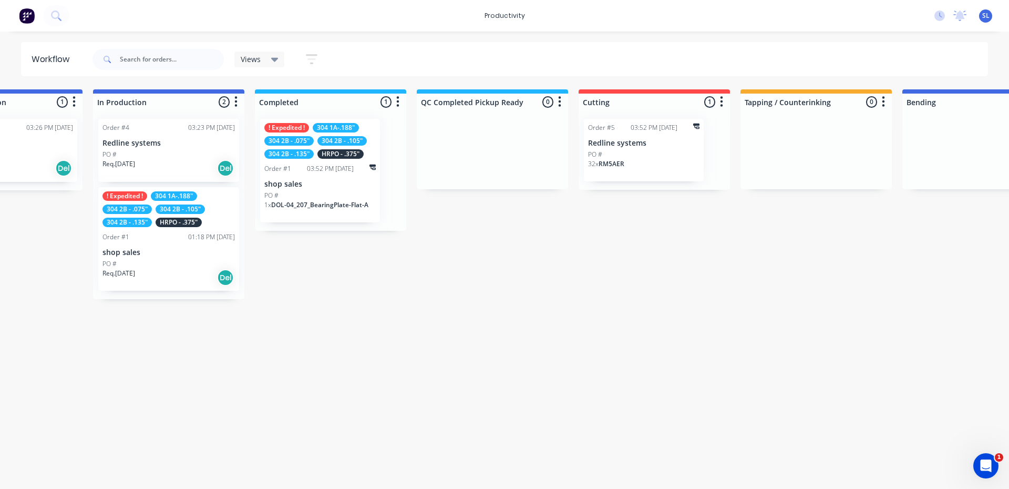
scroll to position [0, 406]
